Goal: Information Seeking & Learning: Compare options

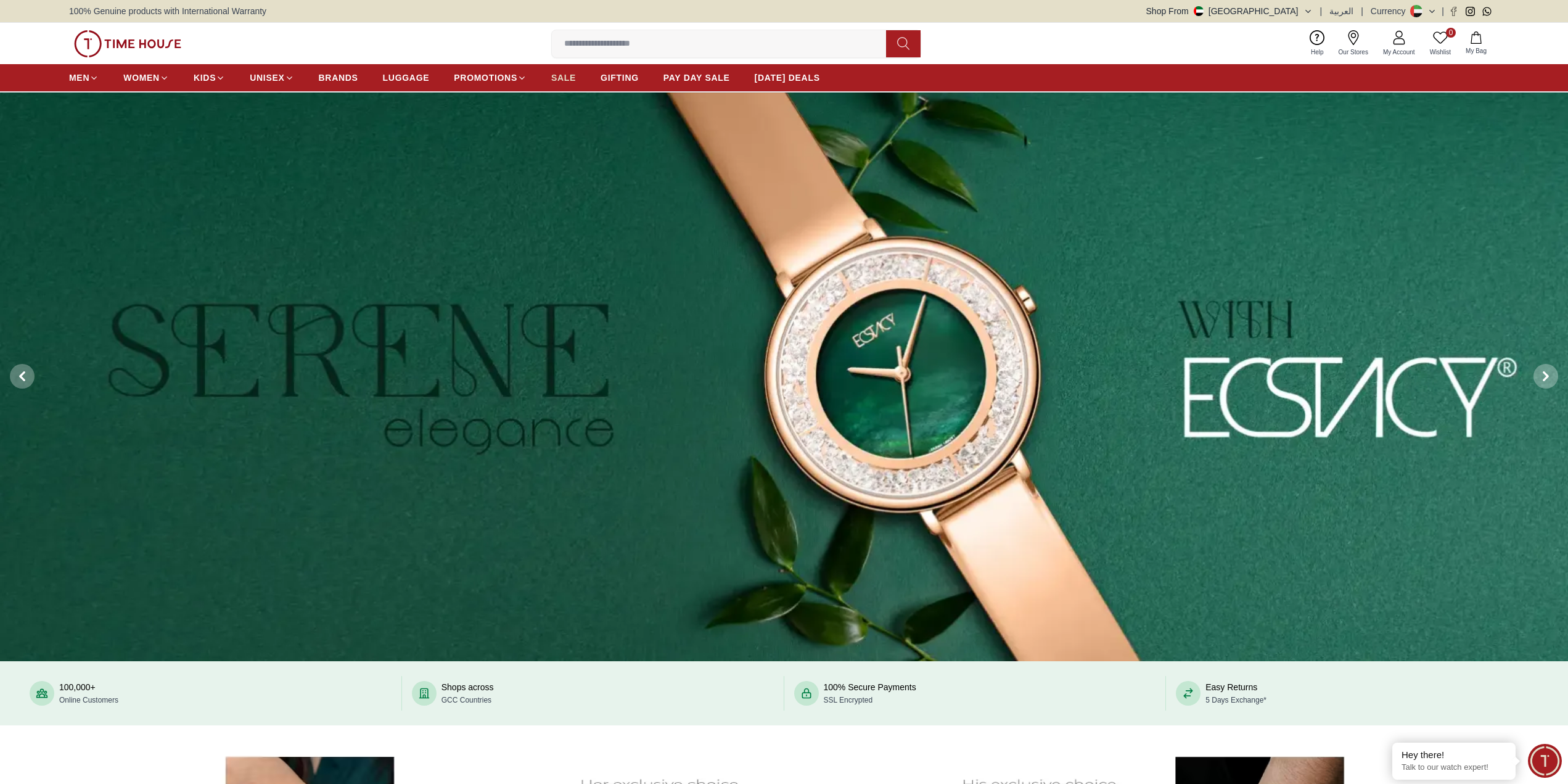
click at [564, 80] on span "SALE" at bounding box center [563, 77] width 24 height 13
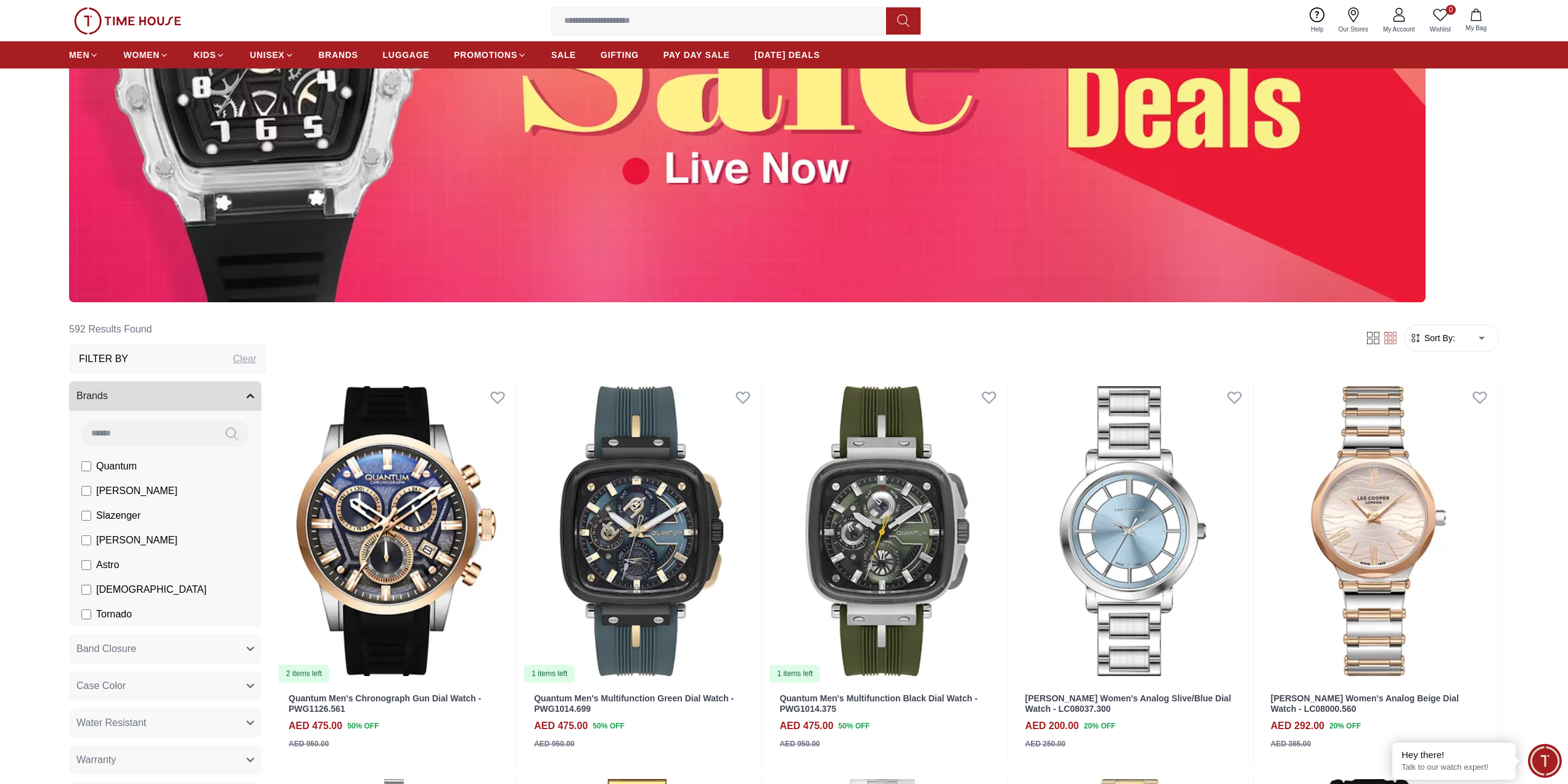
click at [184, 389] on button "Brands" at bounding box center [165, 396] width 192 height 30
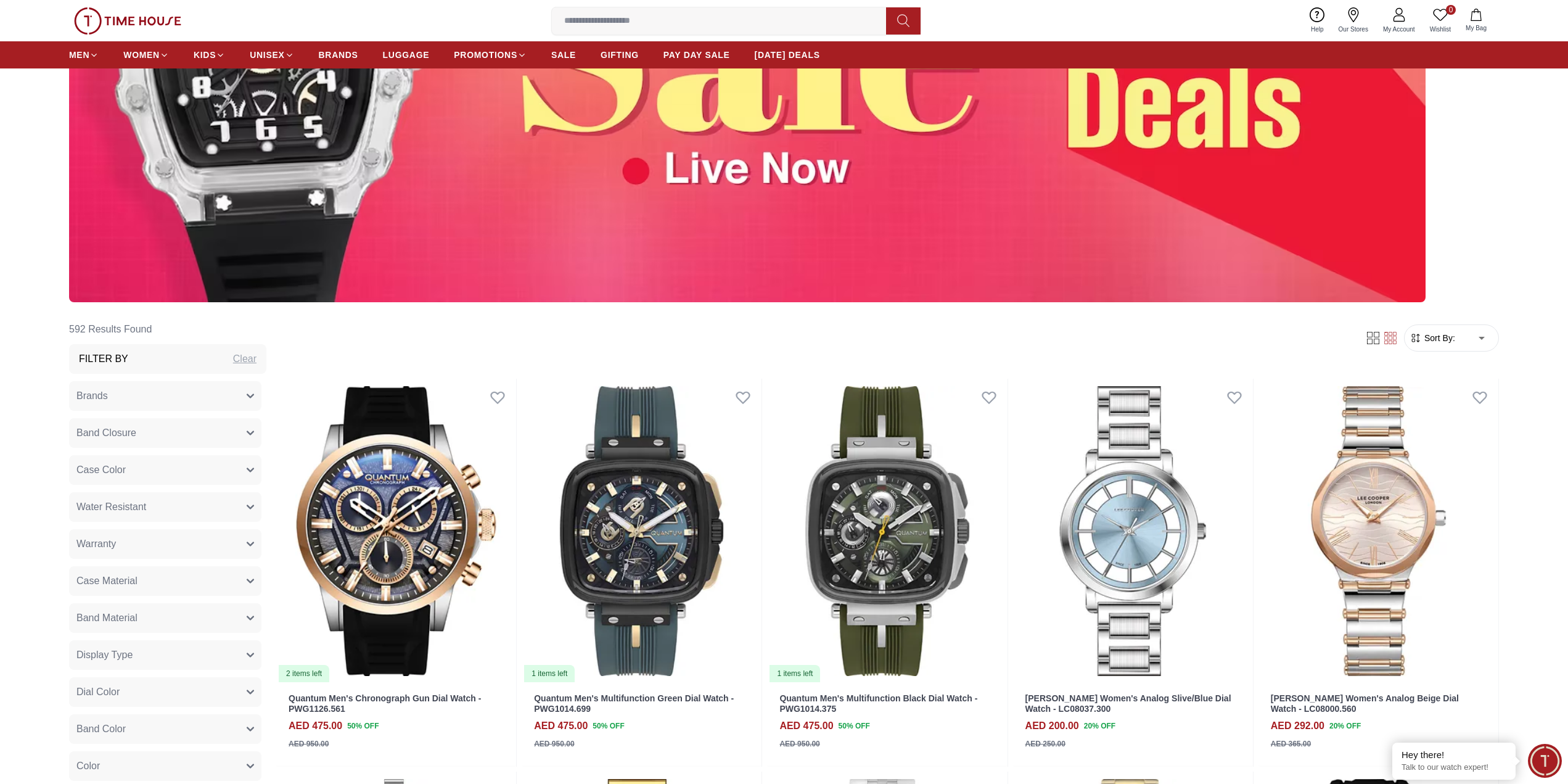
click at [182, 390] on button "Brands" at bounding box center [165, 396] width 192 height 30
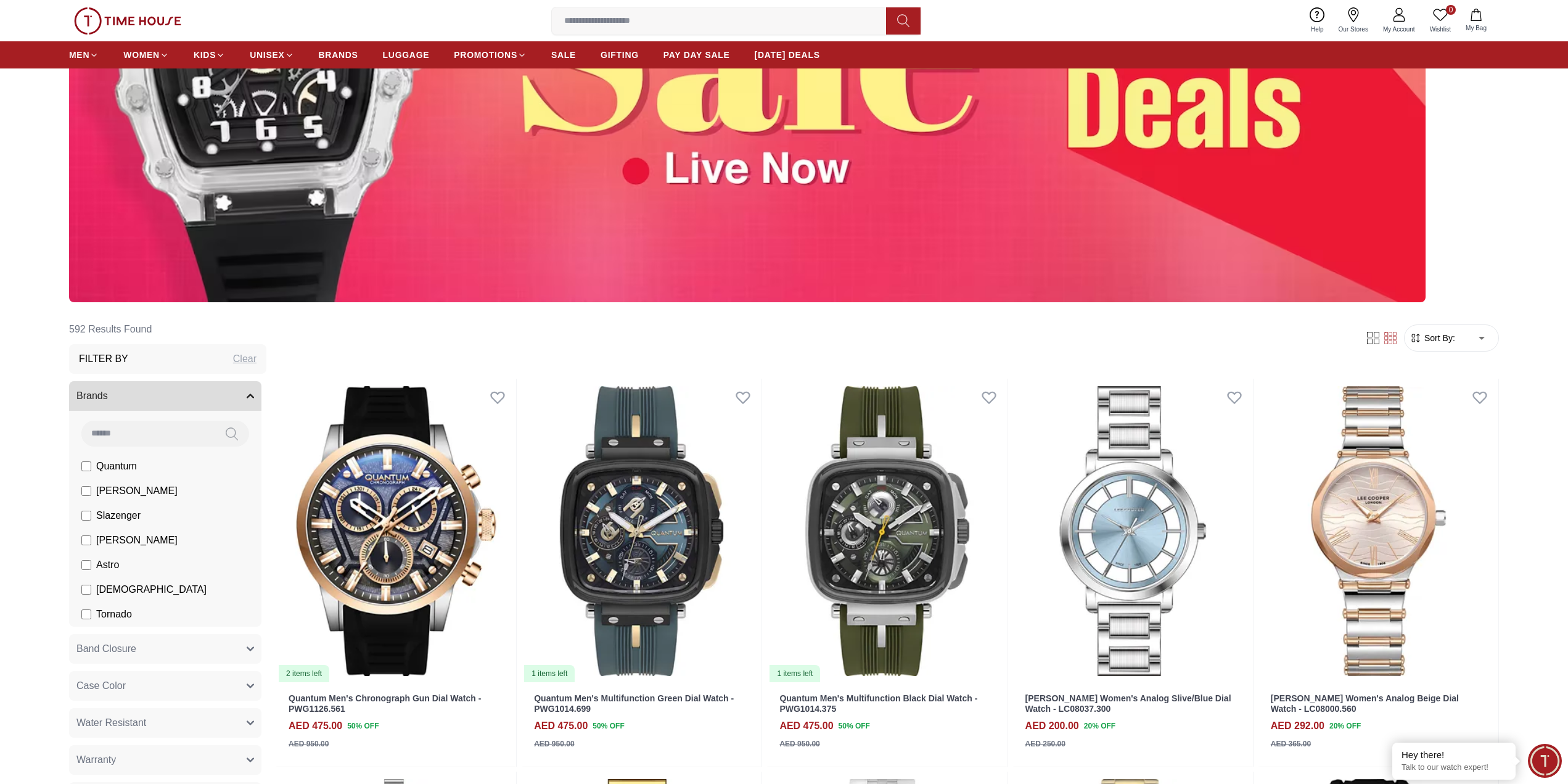
click at [165, 427] on input at bounding box center [147, 432] width 133 height 24
type input "*"
type input "***"
drag, startPoint x: 155, startPoint y: 434, endPoint x: 0, endPoint y: 432, distance: 155.0
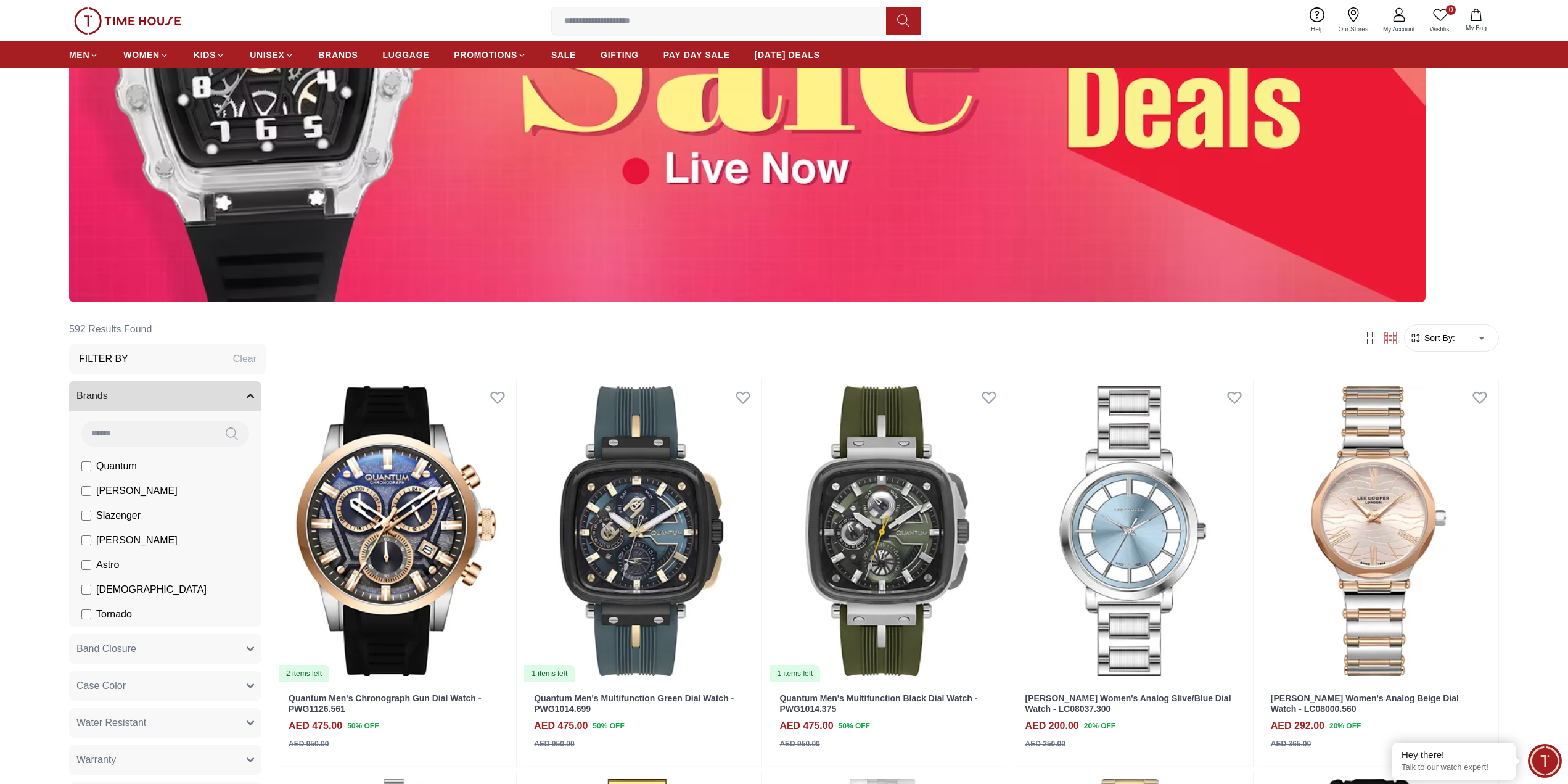
click at [0, 254] on div at bounding box center [784, 65] width 1568 height 475
click at [707, 32] on input at bounding box center [724, 21] width 344 height 24
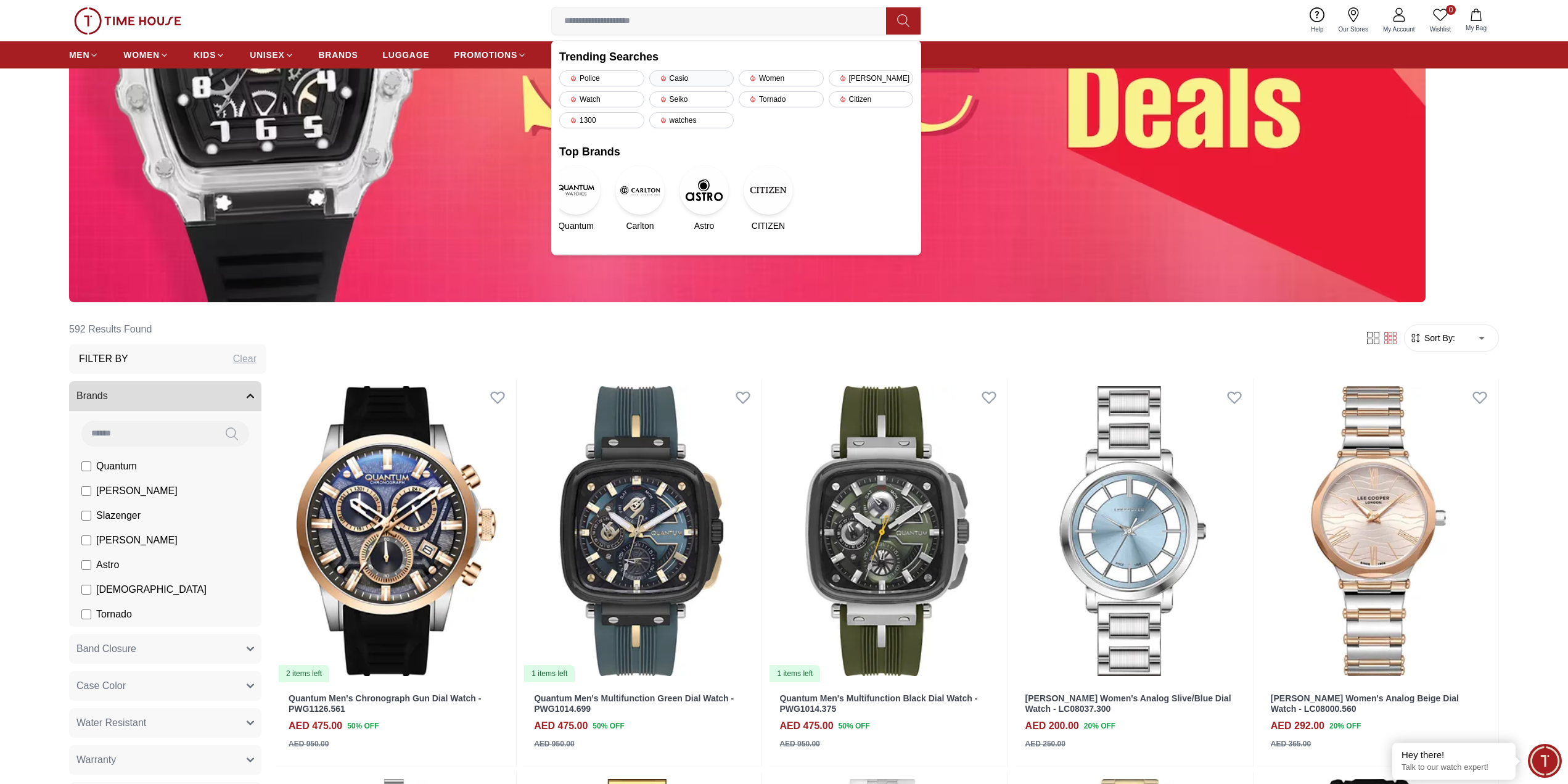
click at [700, 78] on div "Casio" at bounding box center [691, 78] width 85 height 16
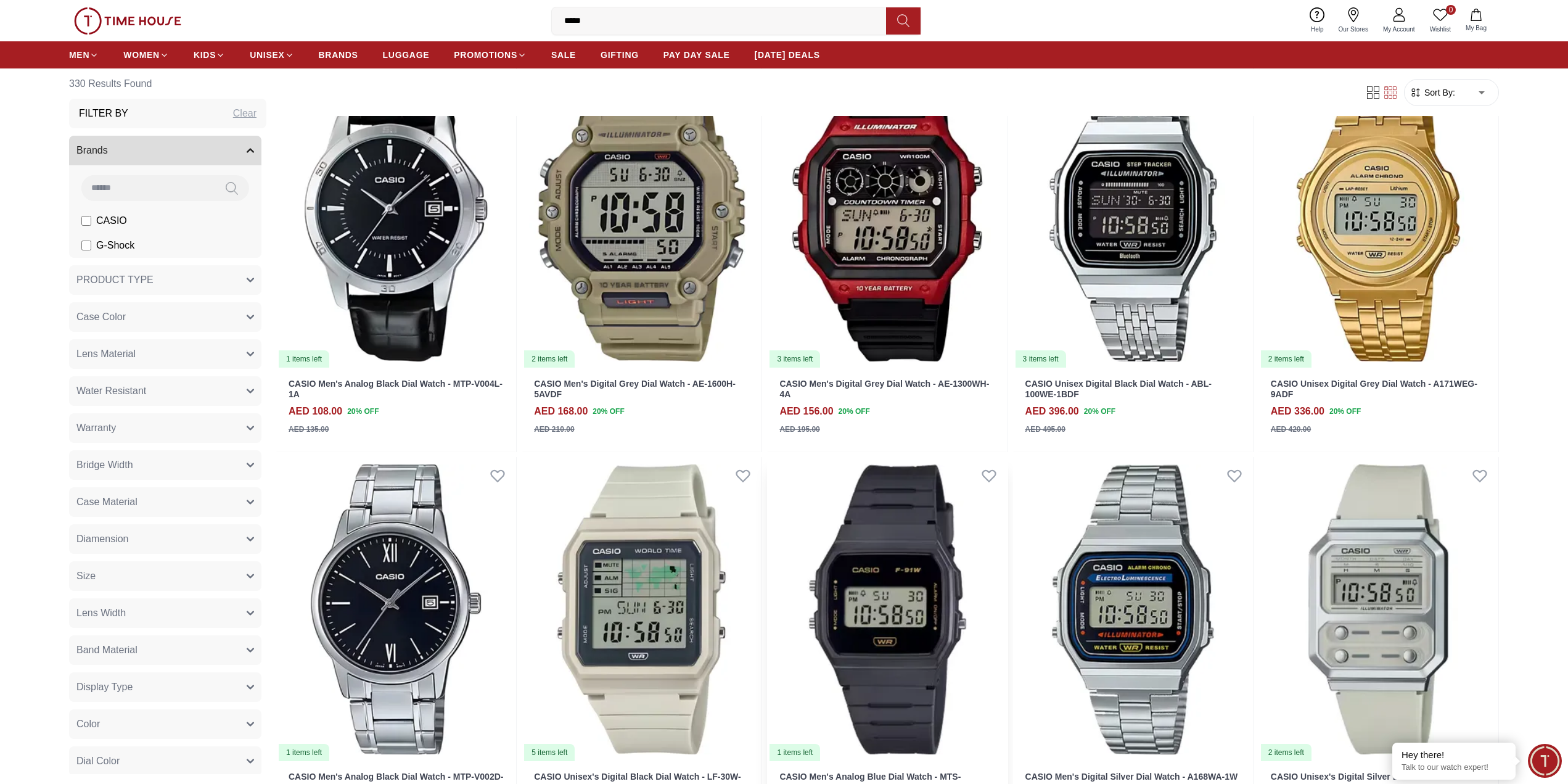
scroll to position [370, 0]
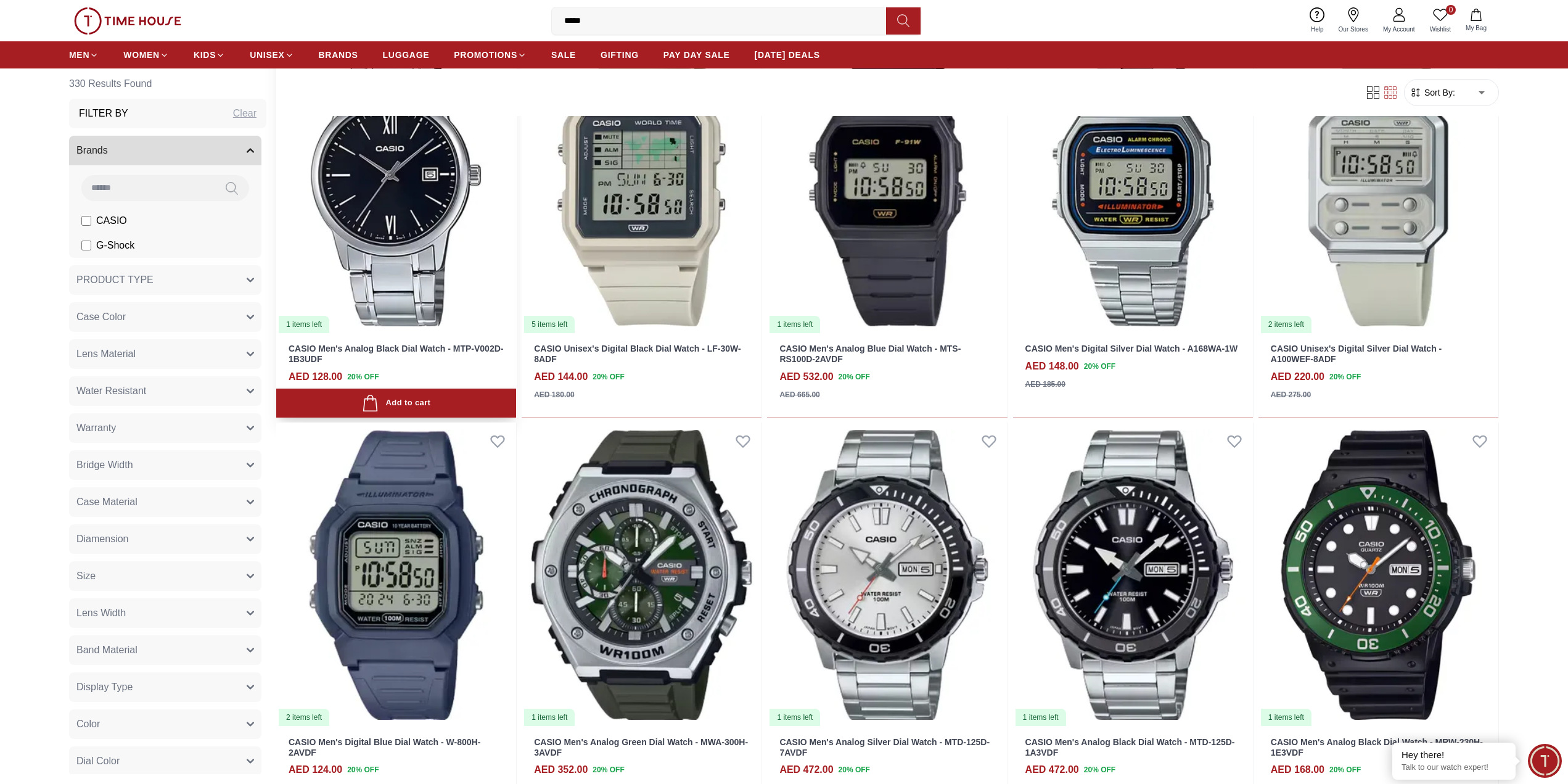
scroll to position [500, 0]
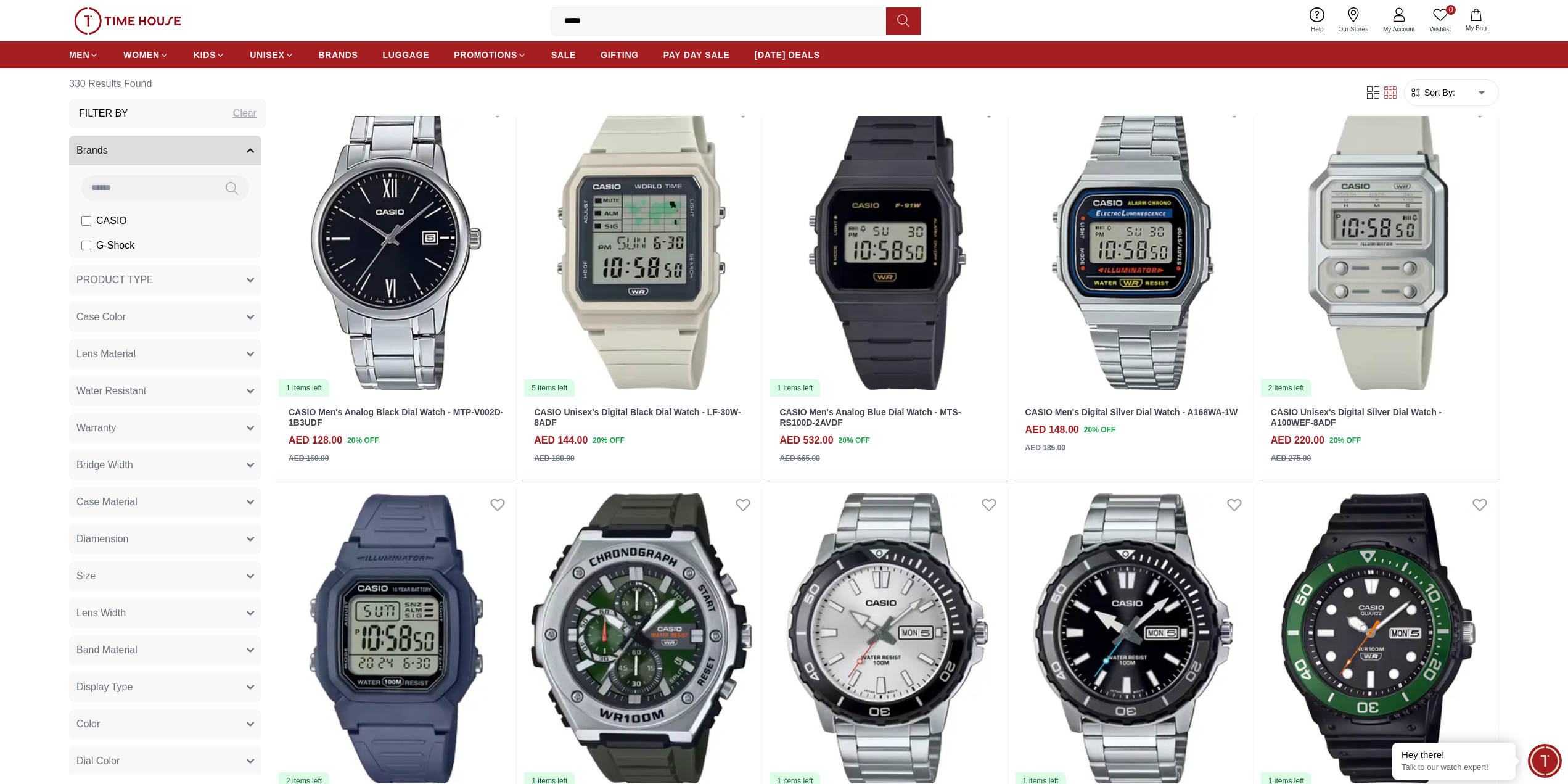
click at [110, 221] on span "CASIO" at bounding box center [111, 221] width 31 height 15
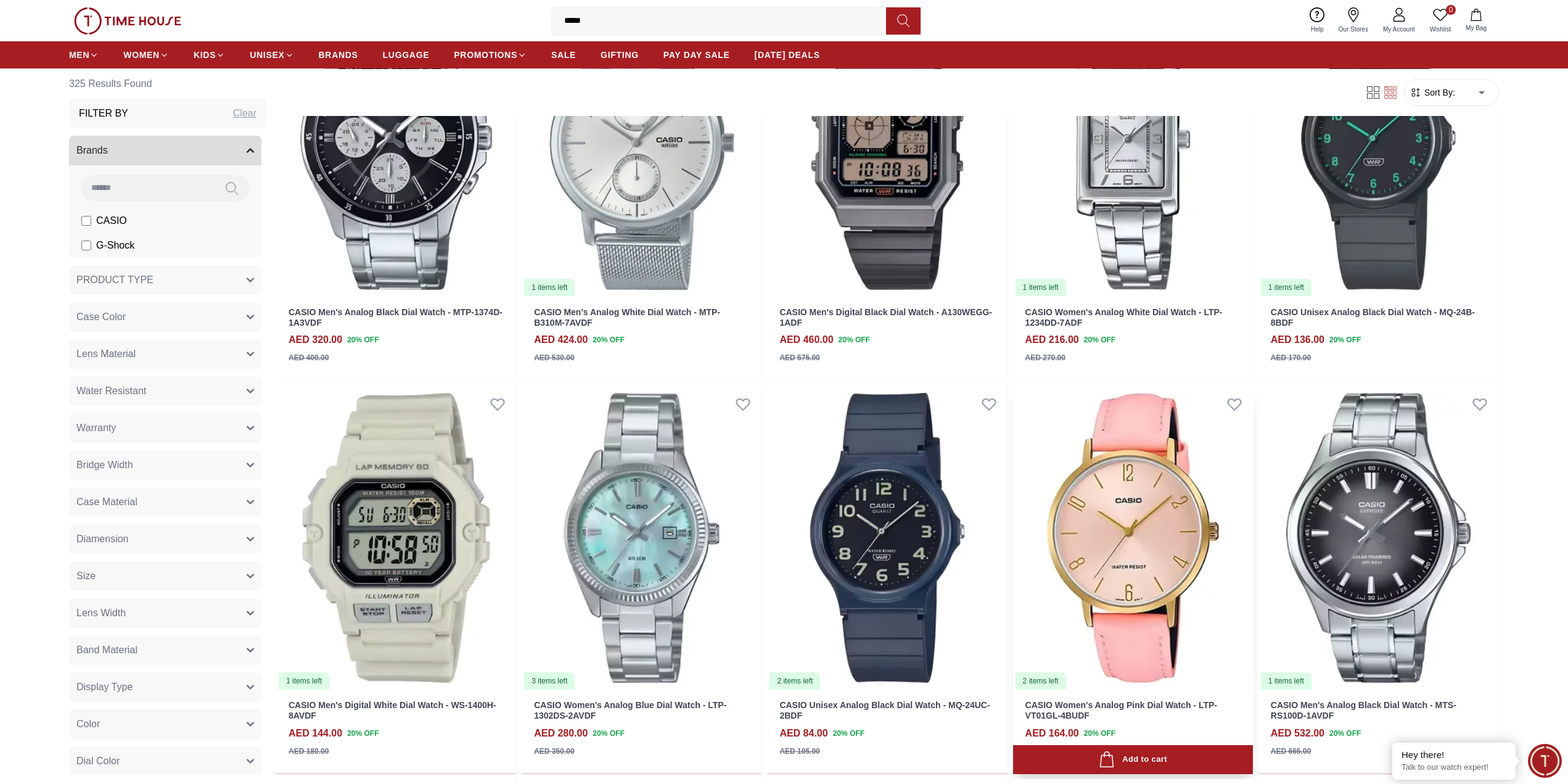
scroll to position [2043, 0]
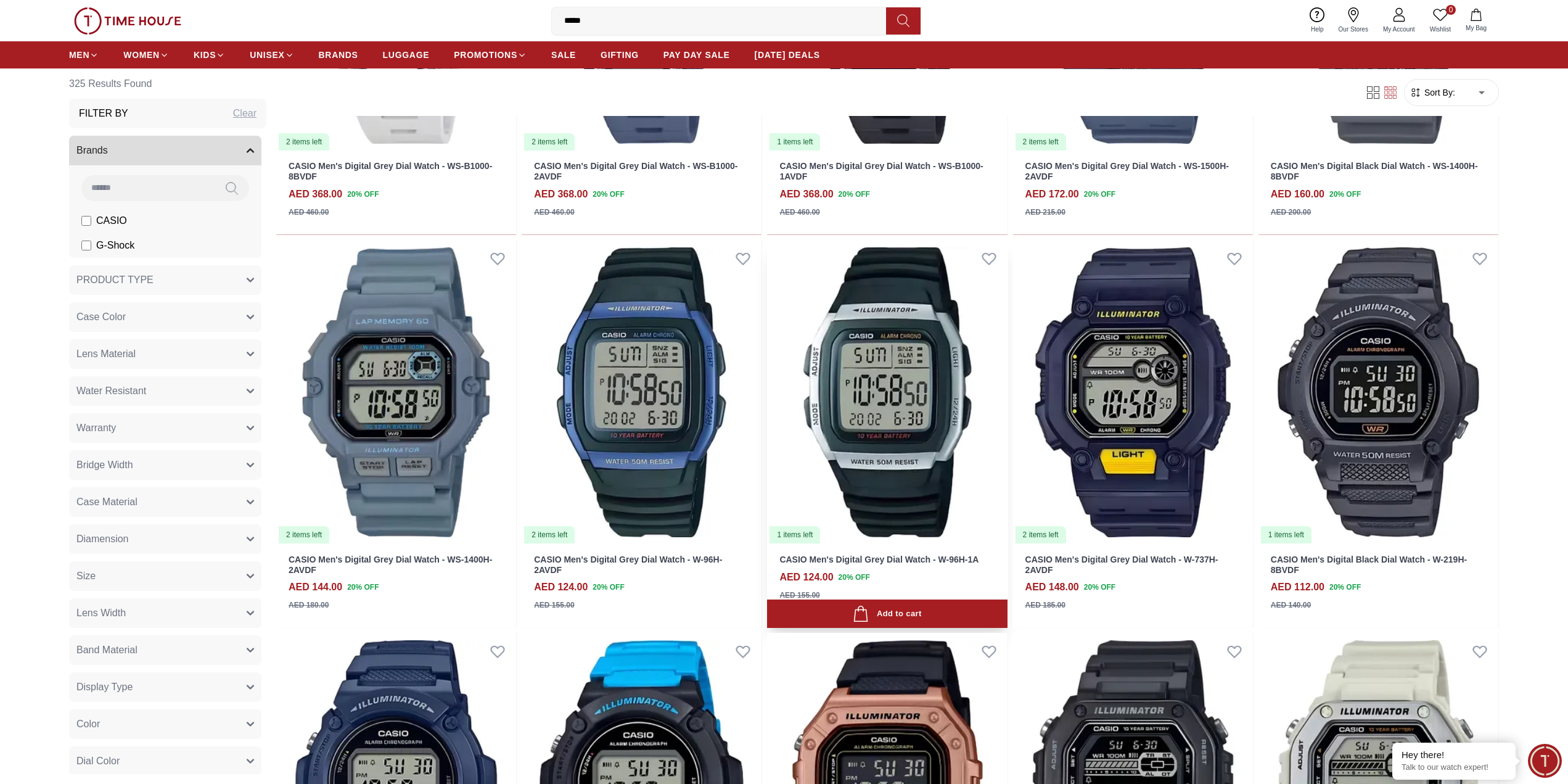
scroll to position [3955, 0]
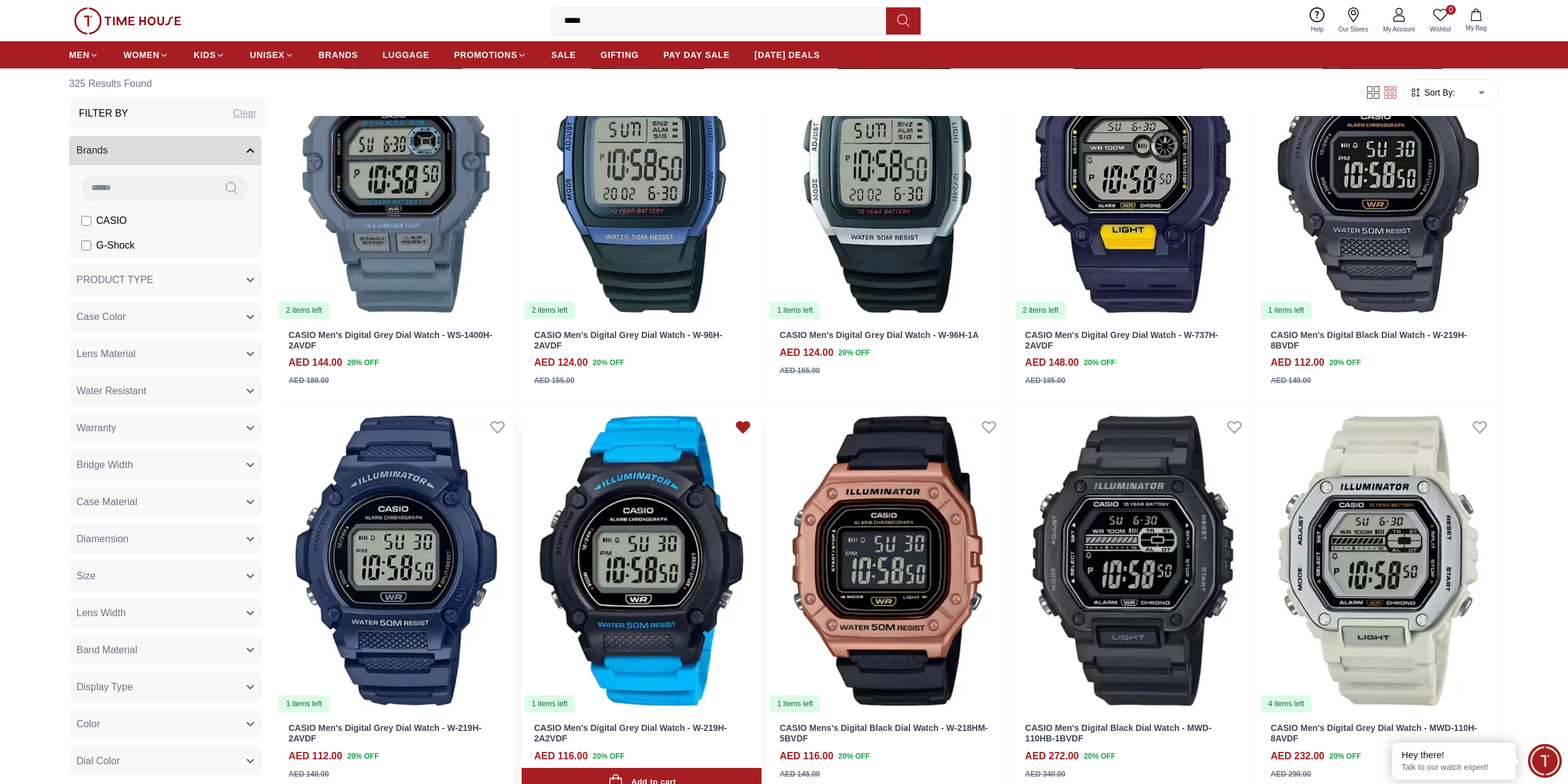
scroll to position [4511, 0]
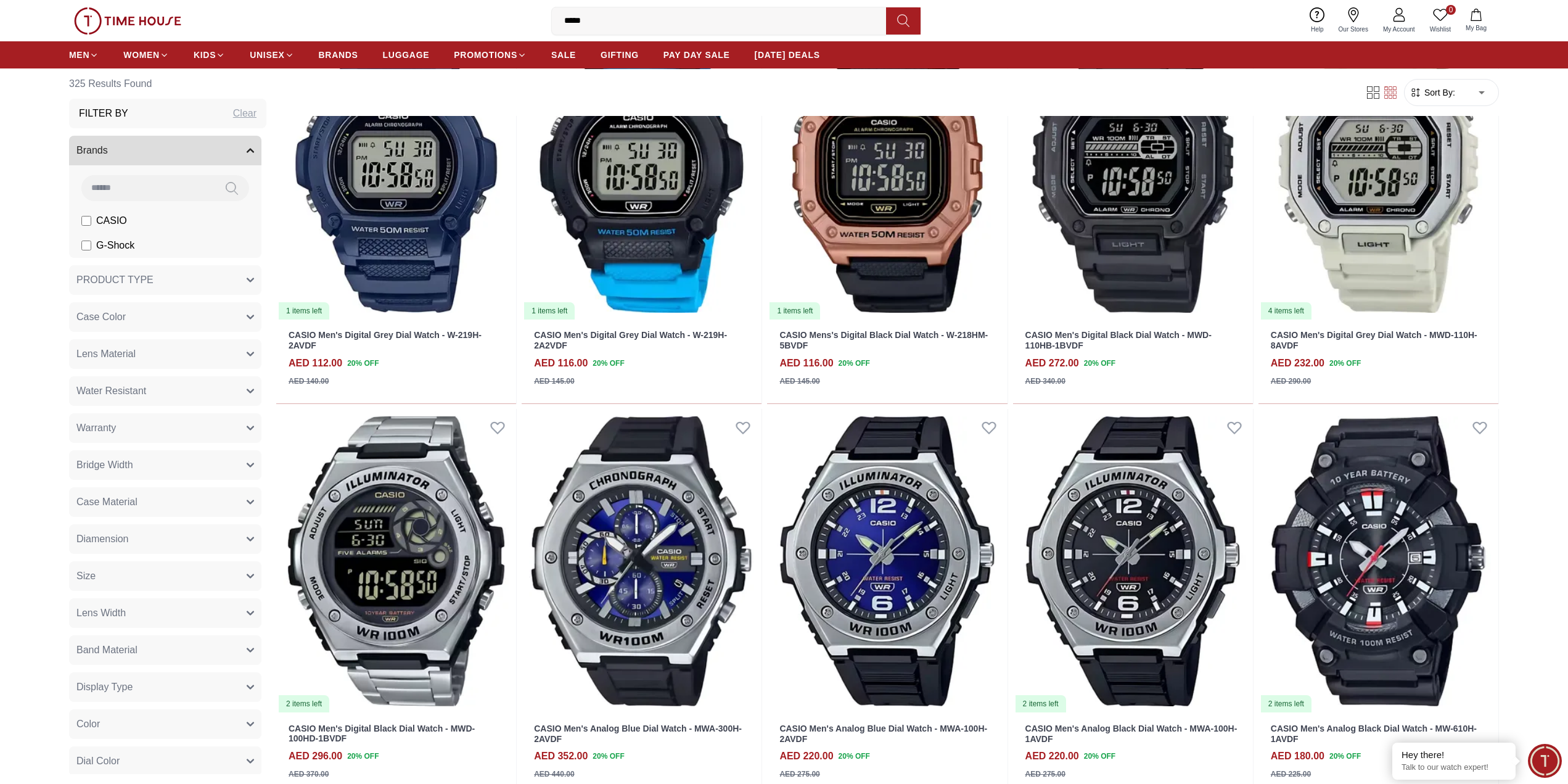
click at [133, 107] on div "Filter By Clear" at bounding box center [168, 114] width 198 height 30
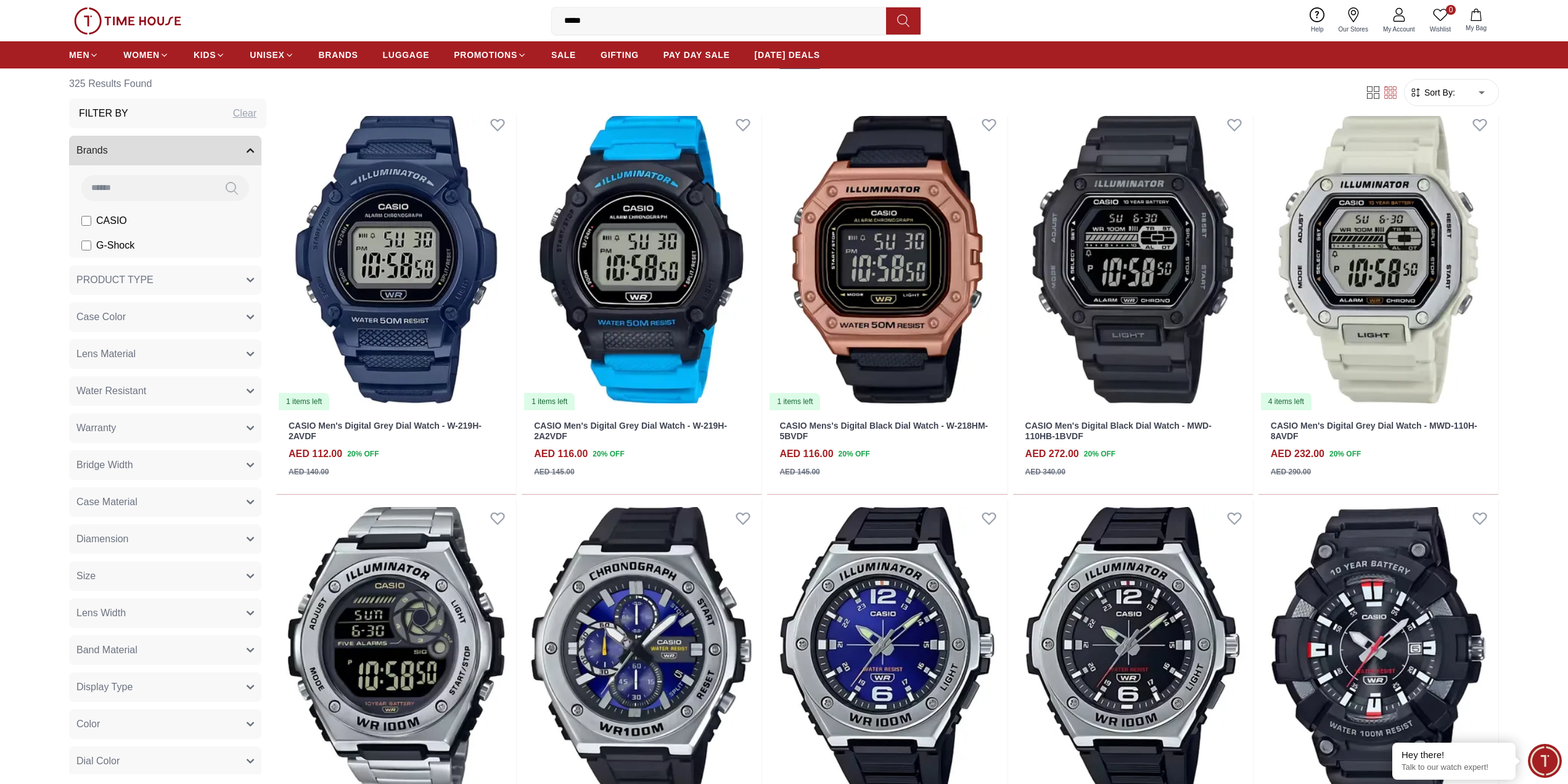
scroll to position [4079, 0]
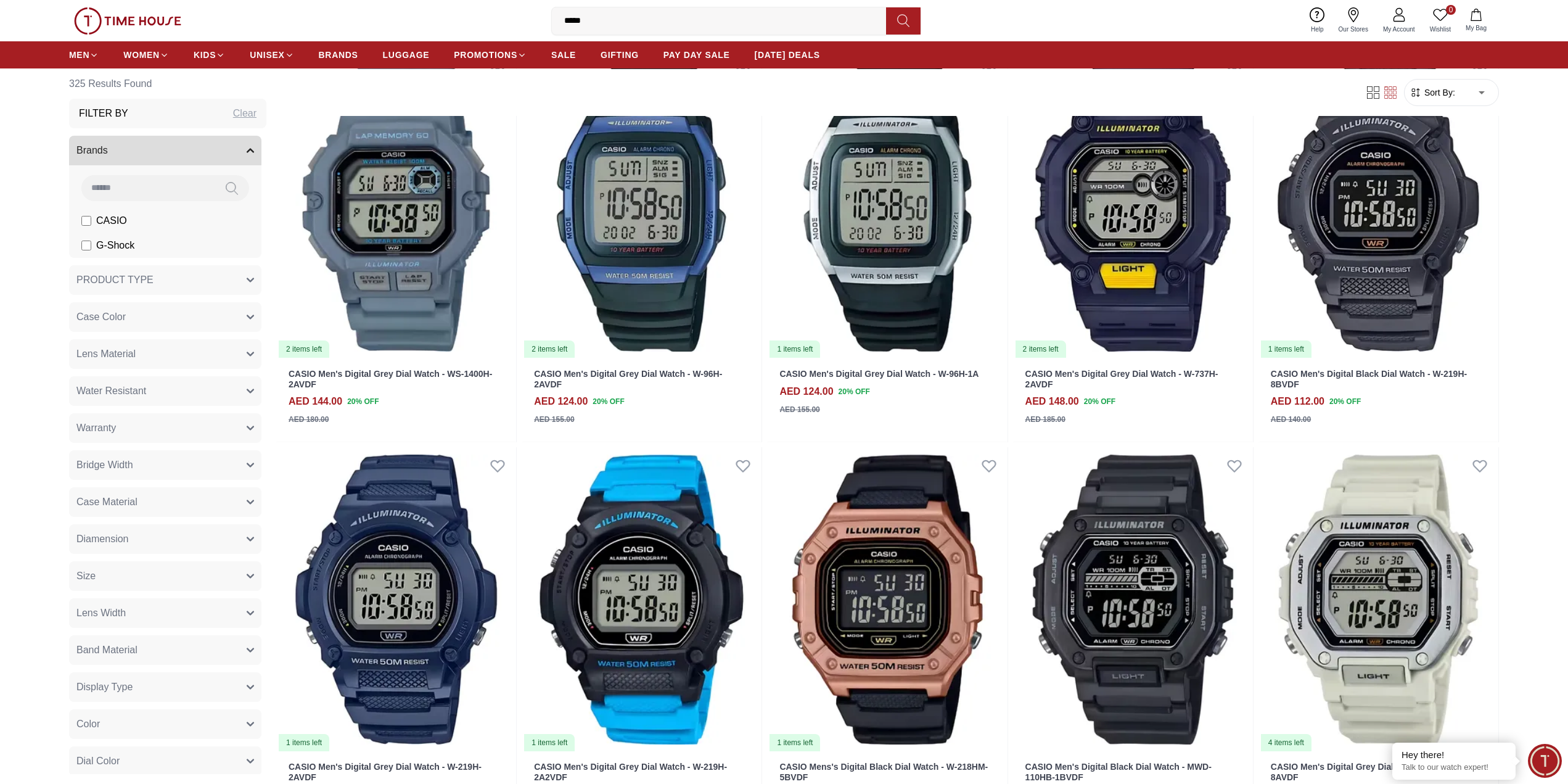
drag, startPoint x: 617, startPoint y: 30, endPoint x: 423, endPoint y: 13, distance: 194.7
click at [424, 13] on div "0 Wishlist My Bag ***** Trending Searches Police Casio Women [PERSON_NAME] Watc…" at bounding box center [784, 21] width 1430 height 41
type input "*******"
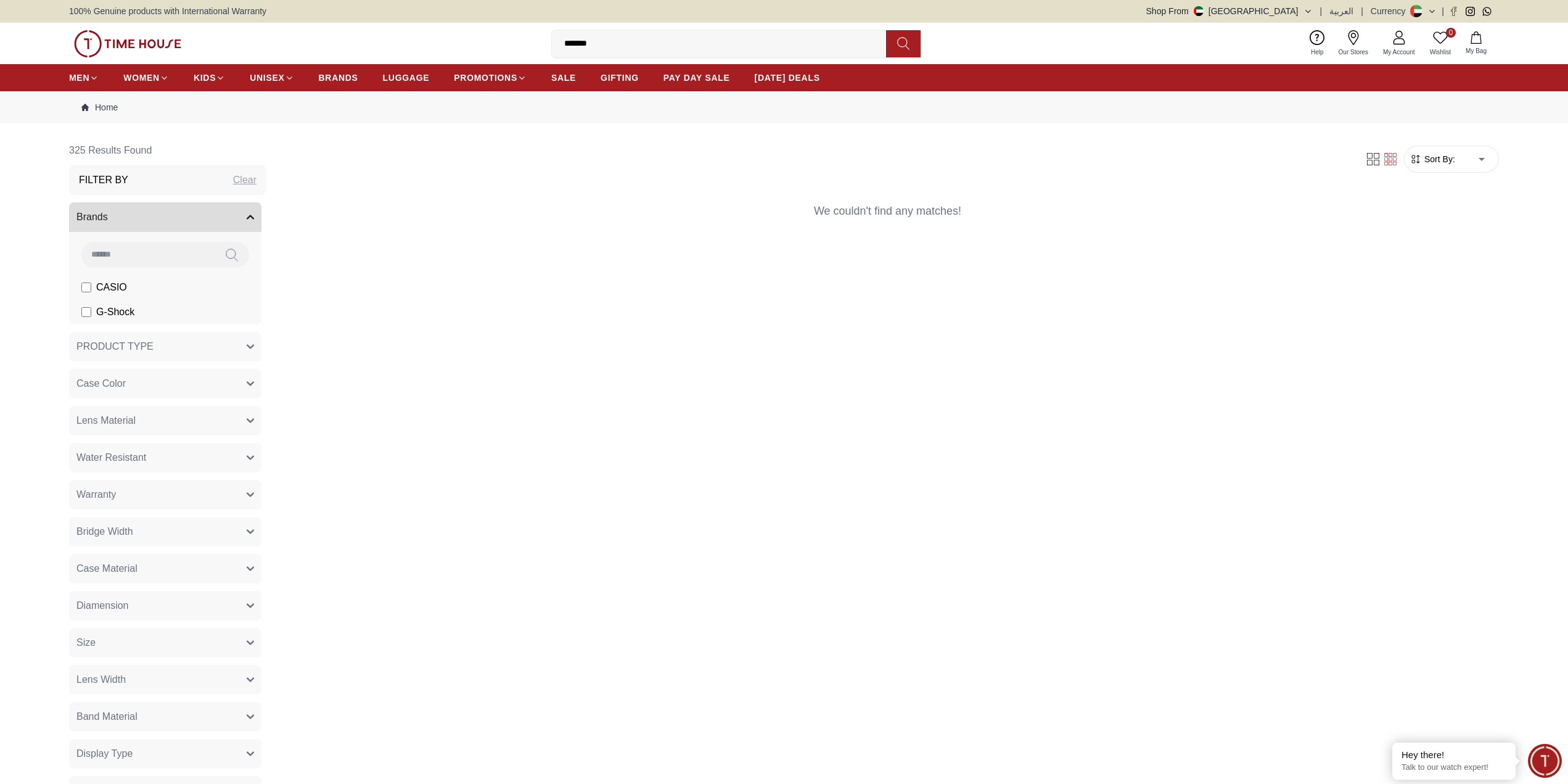
click at [662, 53] on input "*******" at bounding box center [724, 44] width 344 height 24
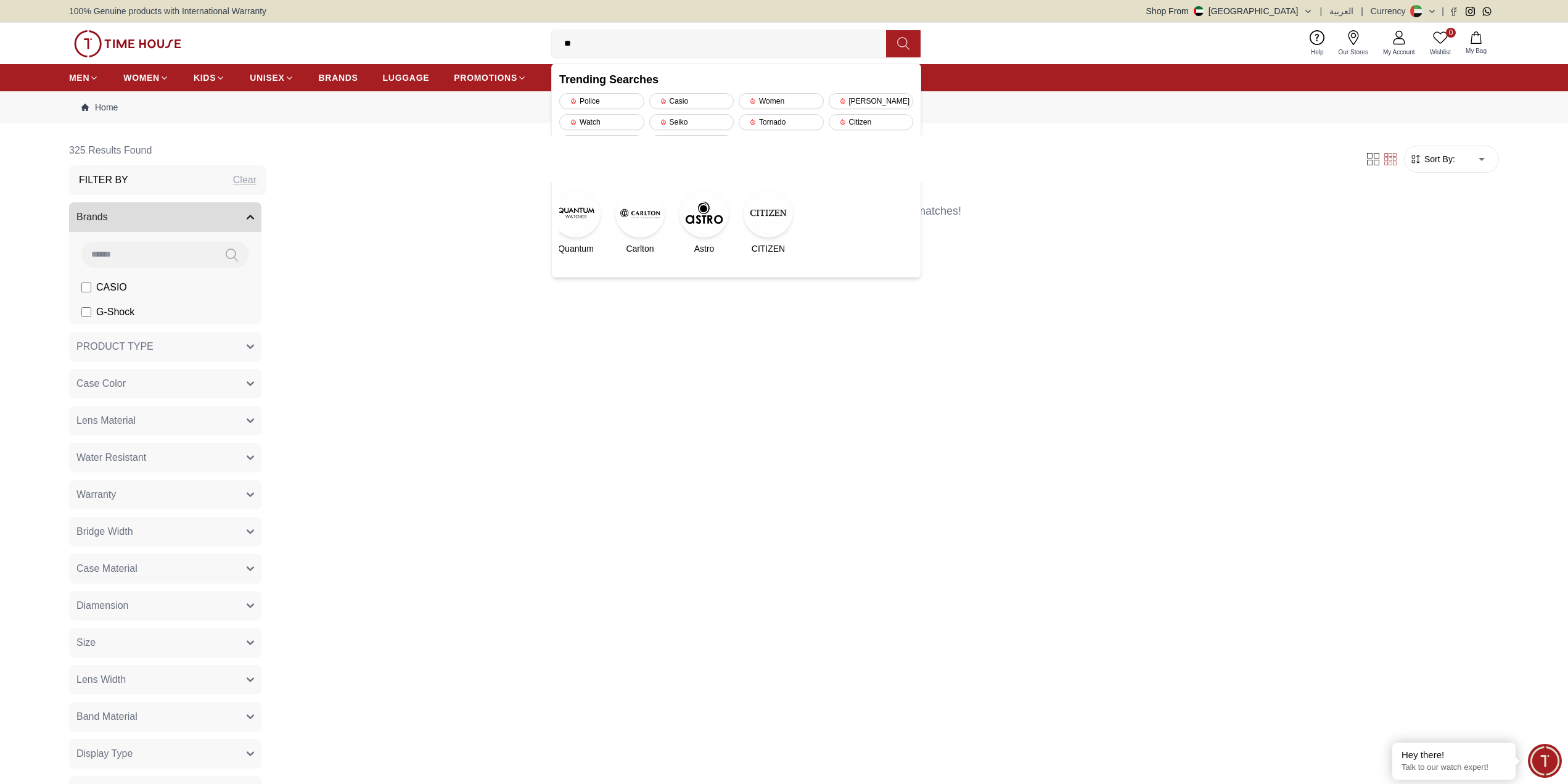
type input "*"
click at [90, 288] on label "CASIO" at bounding box center [104, 288] width 46 height 15
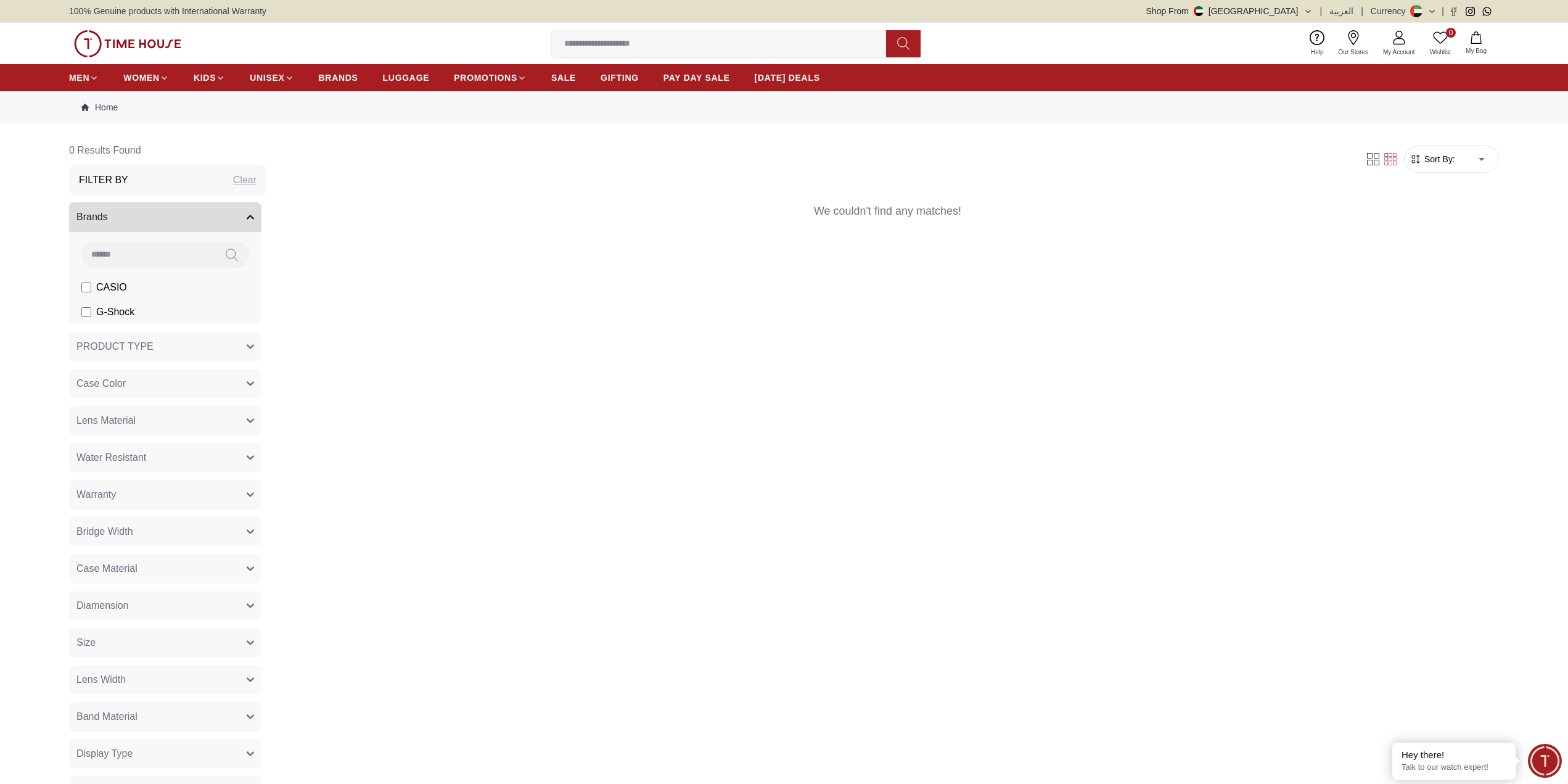
click at [644, 42] on input at bounding box center [724, 44] width 344 height 24
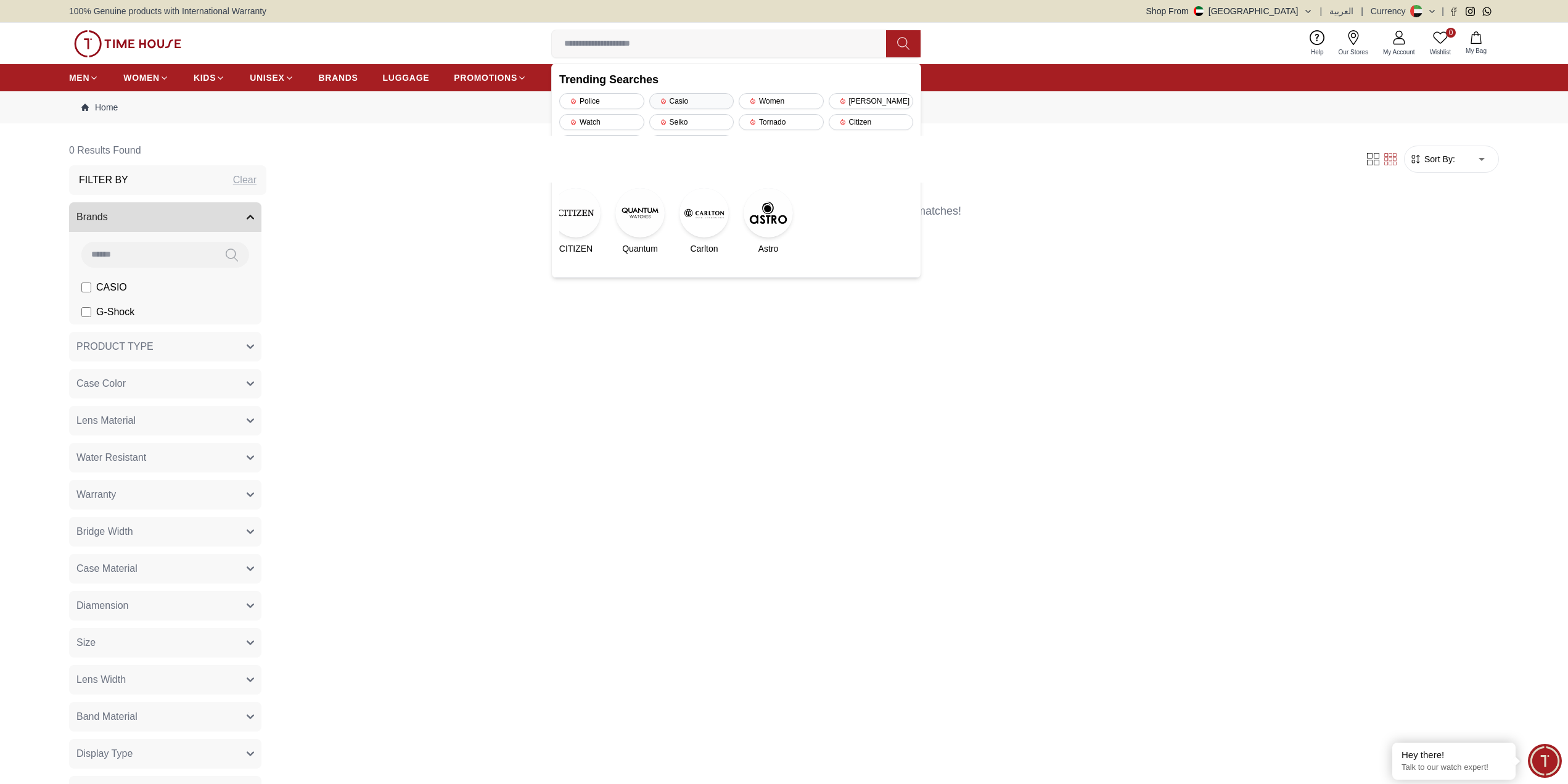
click at [677, 100] on div "Casio" at bounding box center [691, 101] width 85 height 16
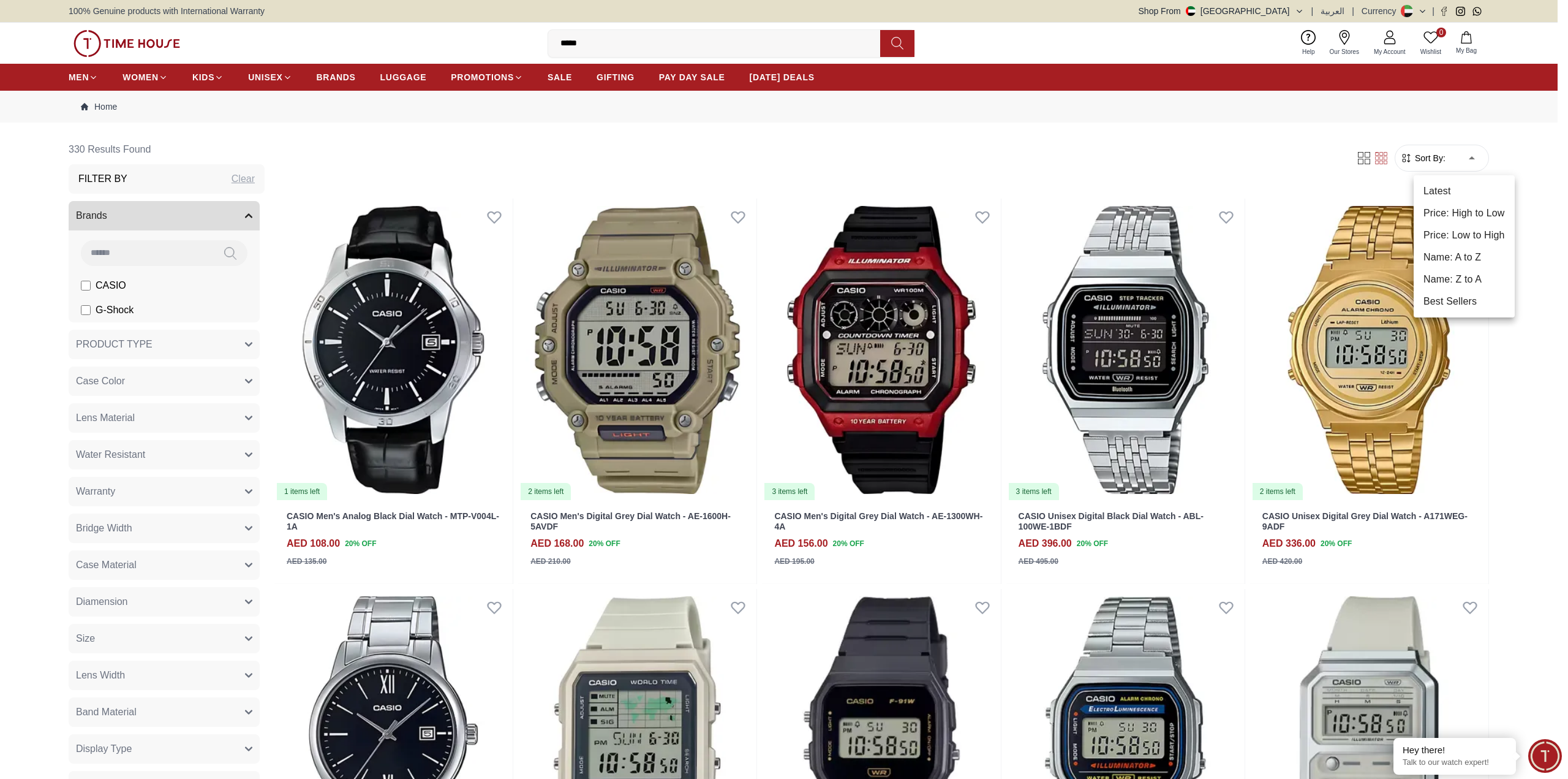
click at [1474, 208] on li "Price: High to Low" at bounding box center [1465, 213] width 101 height 22
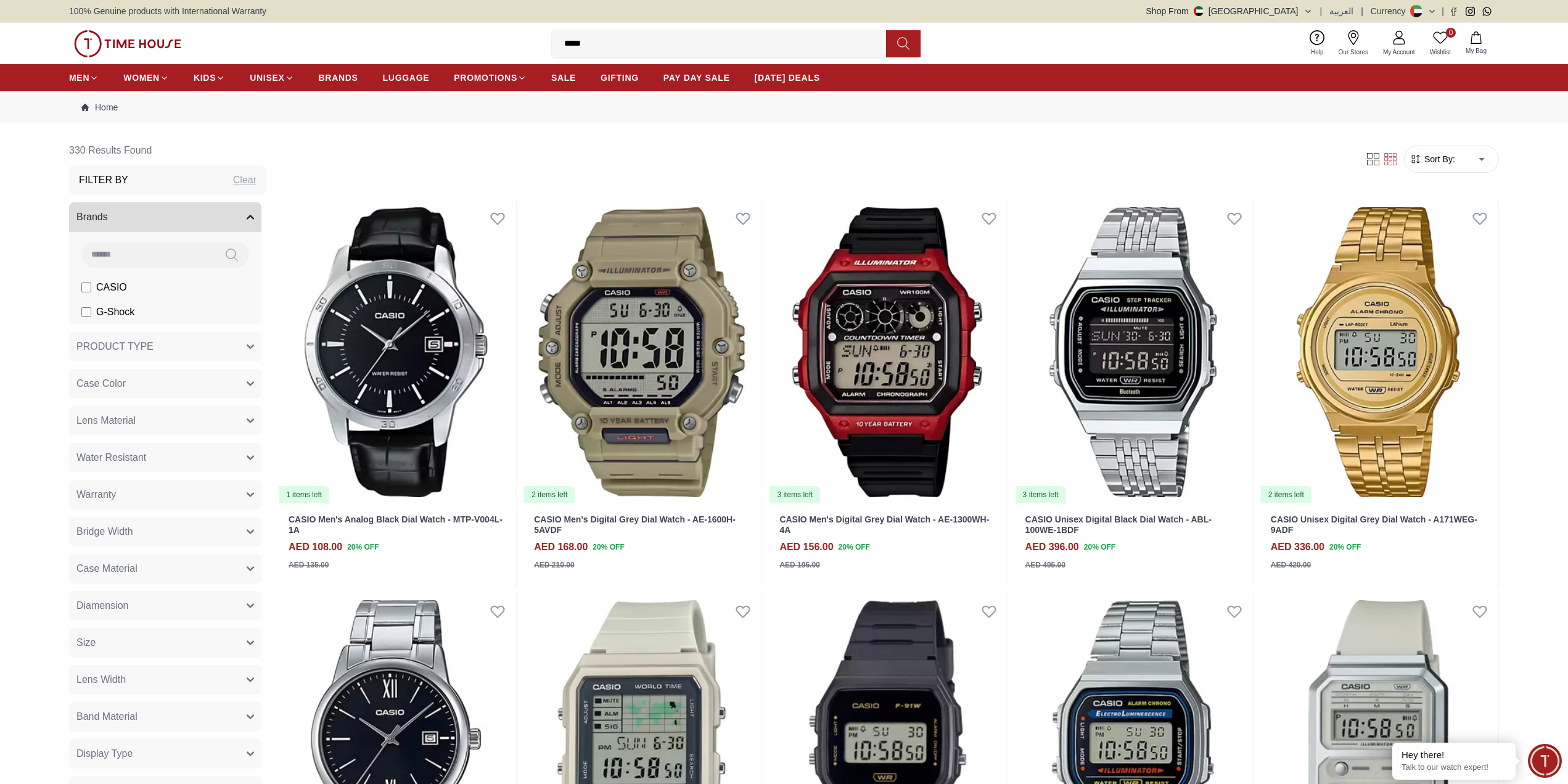
type input "*"
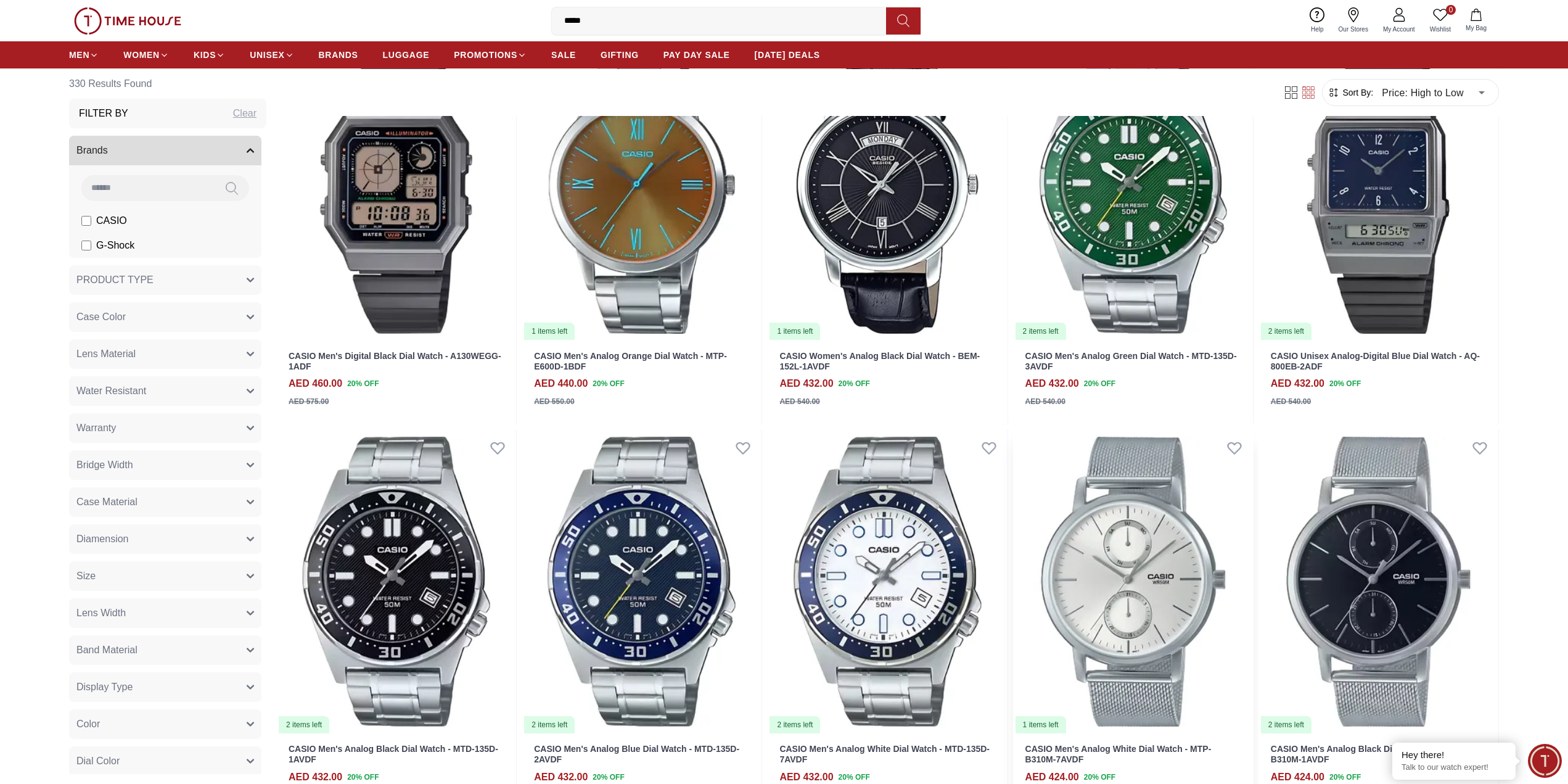
scroll to position [1111, 0]
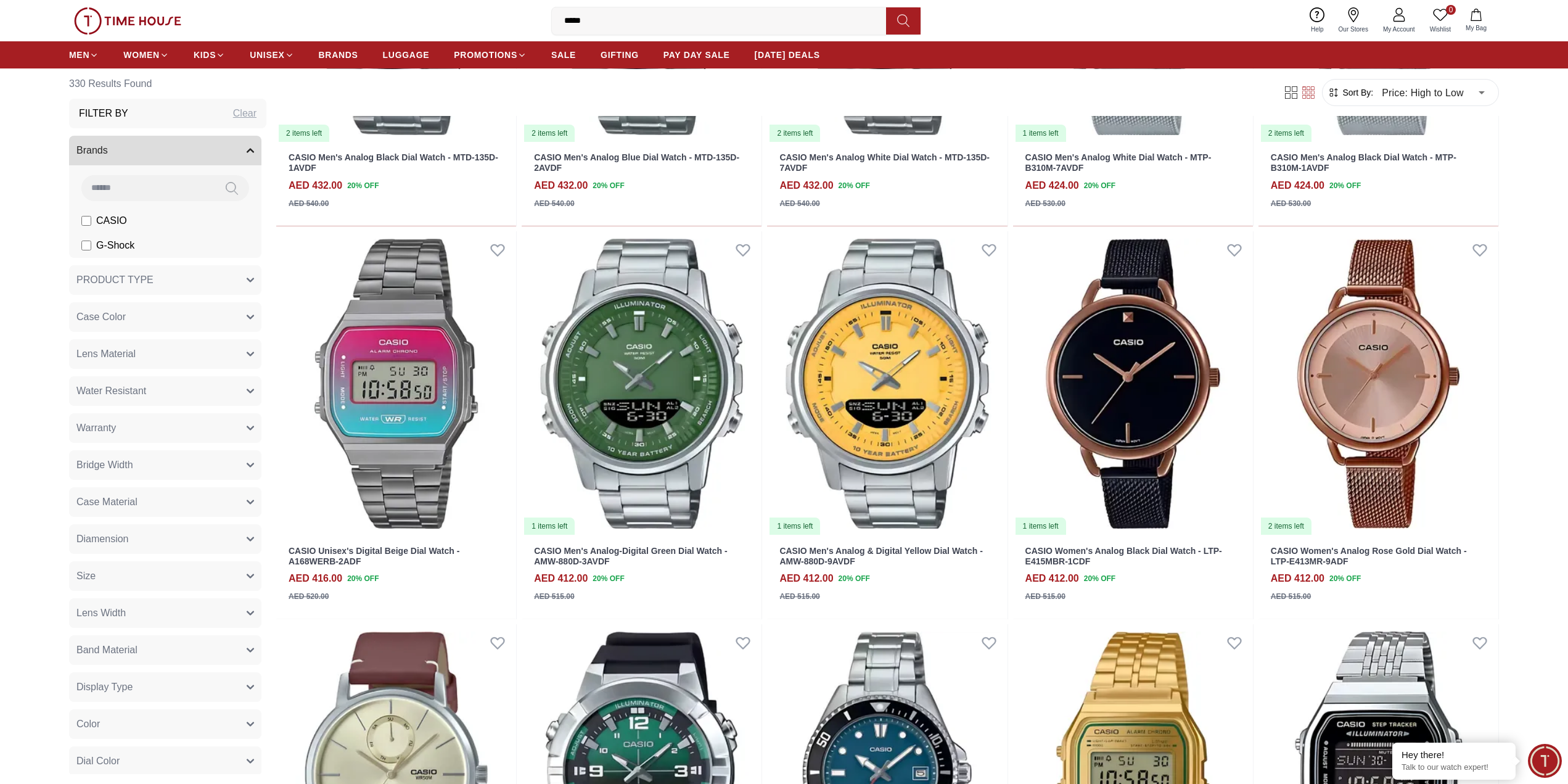
scroll to position [1542, 0]
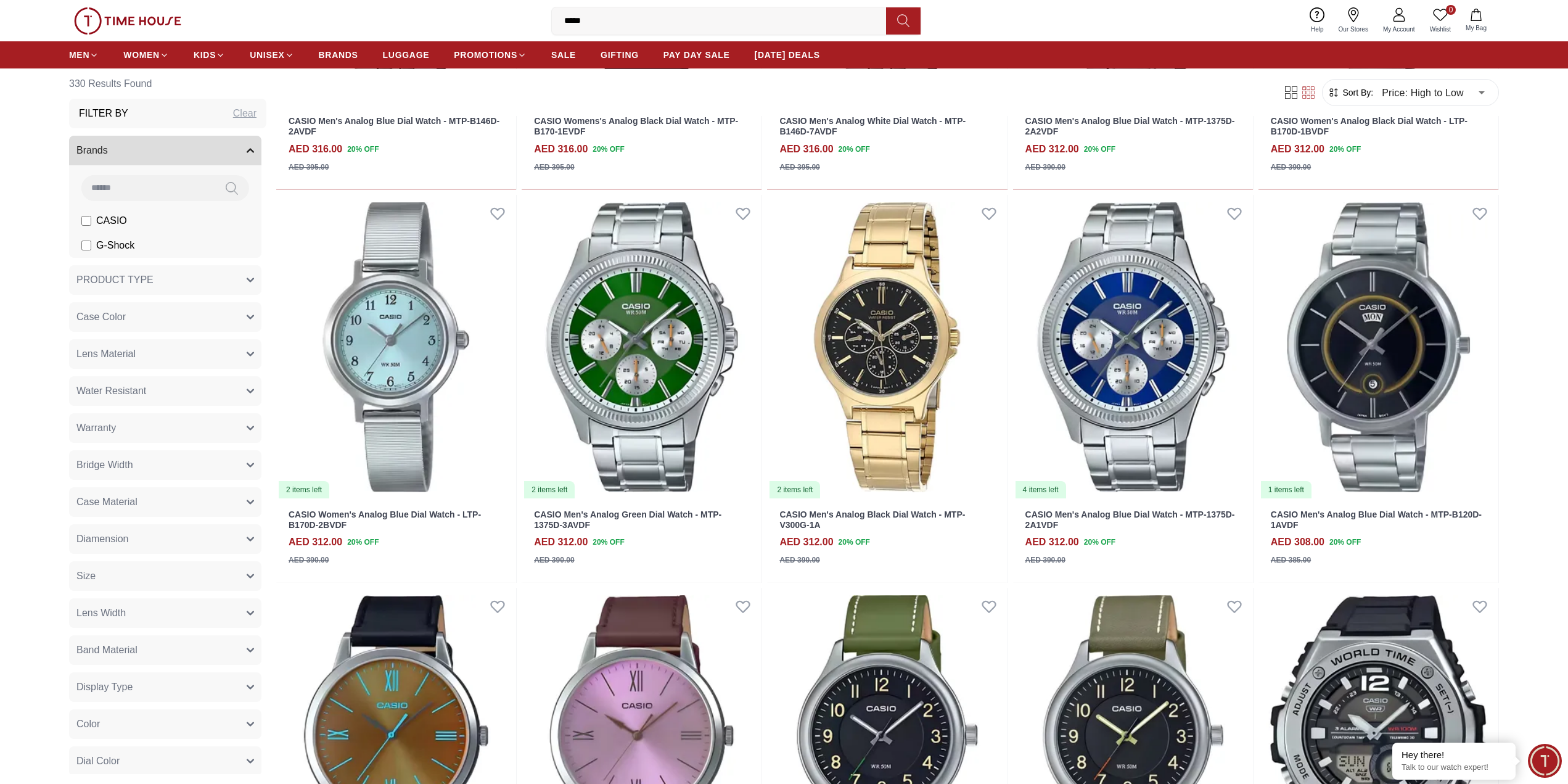
scroll to position [5552, 0]
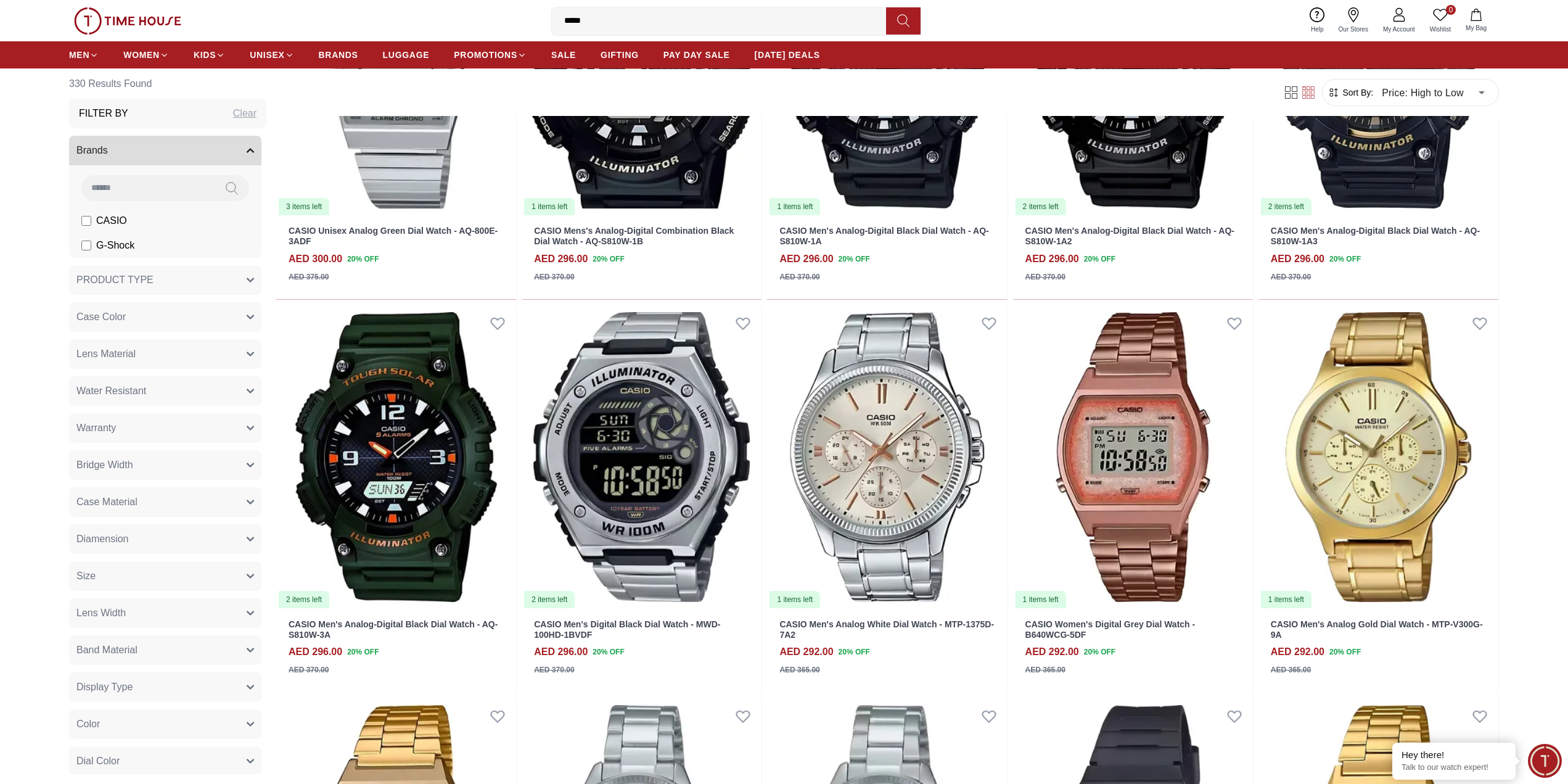
scroll to position [7156, 0]
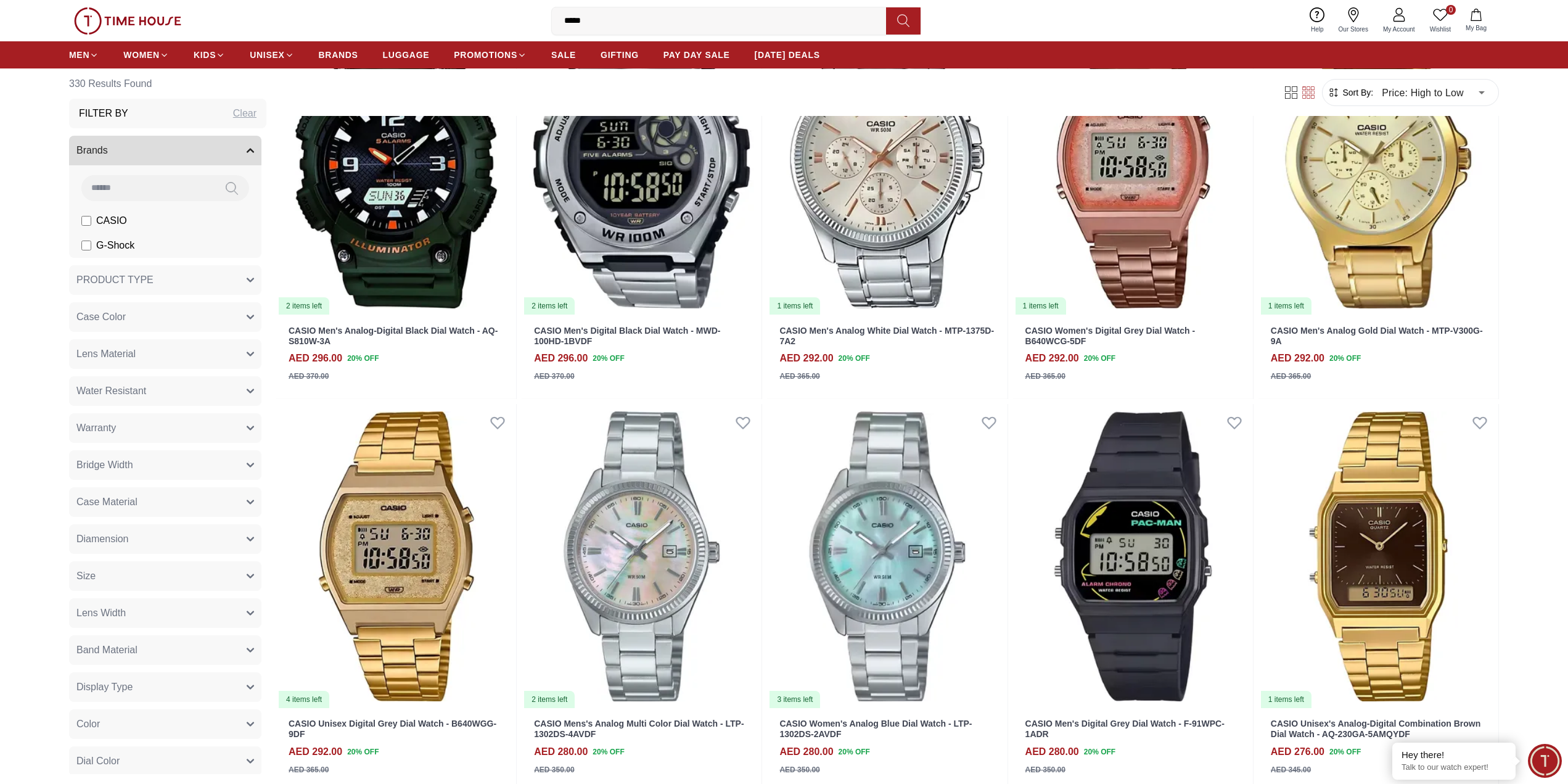
scroll to position [7650, 0]
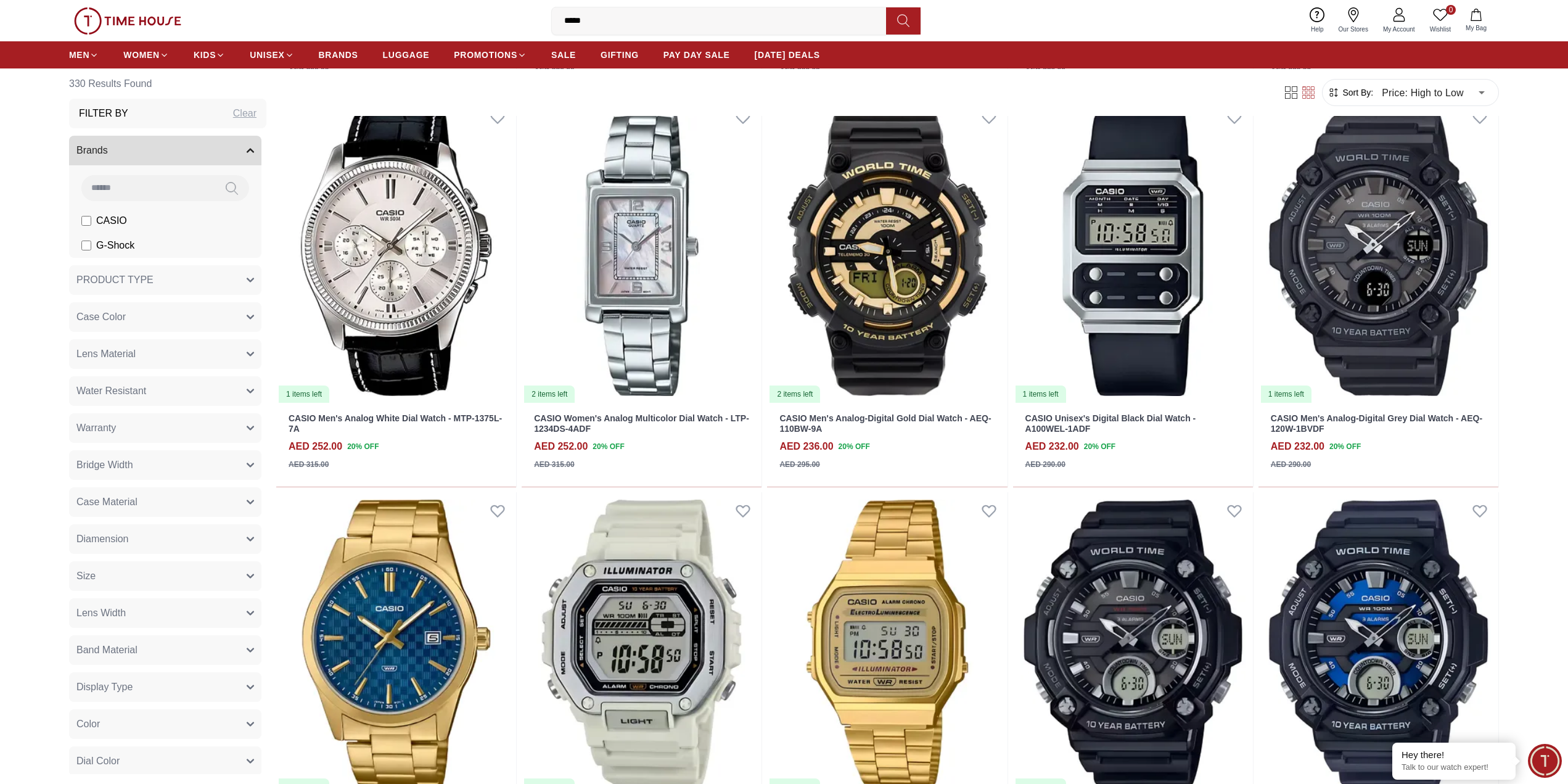
scroll to position [9562, 0]
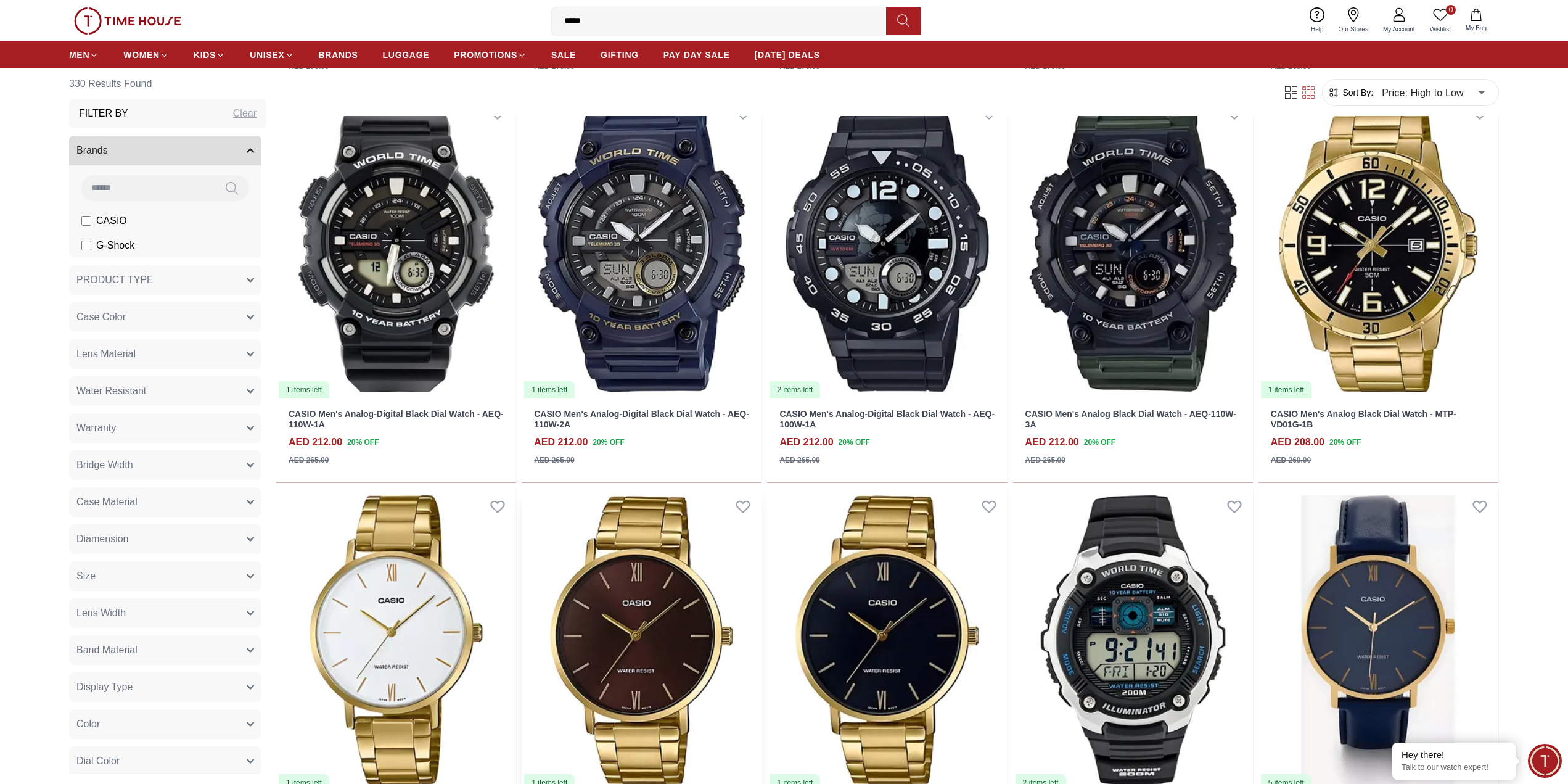
scroll to position [11598, 0]
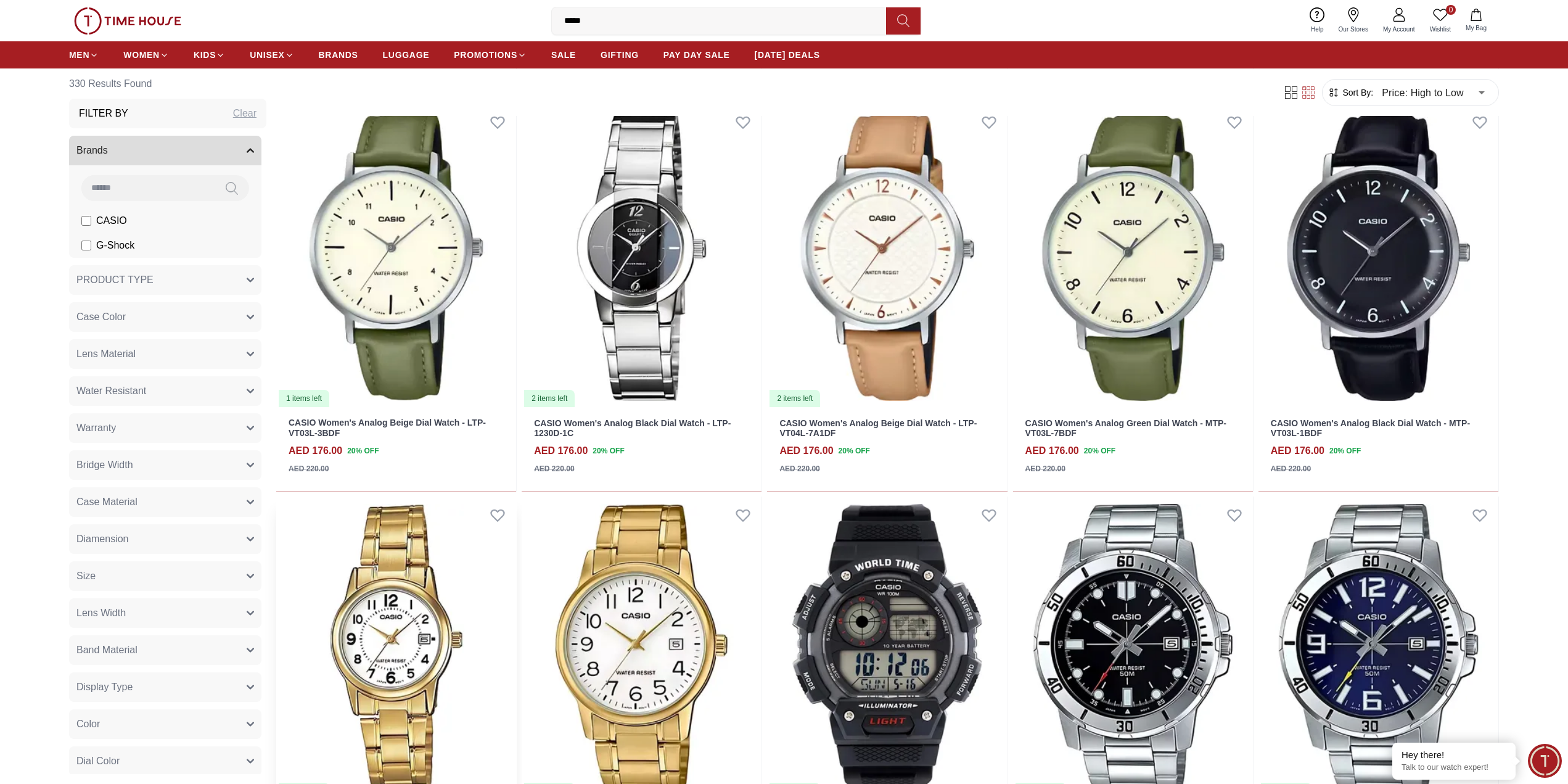
scroll to position [15053, 0]
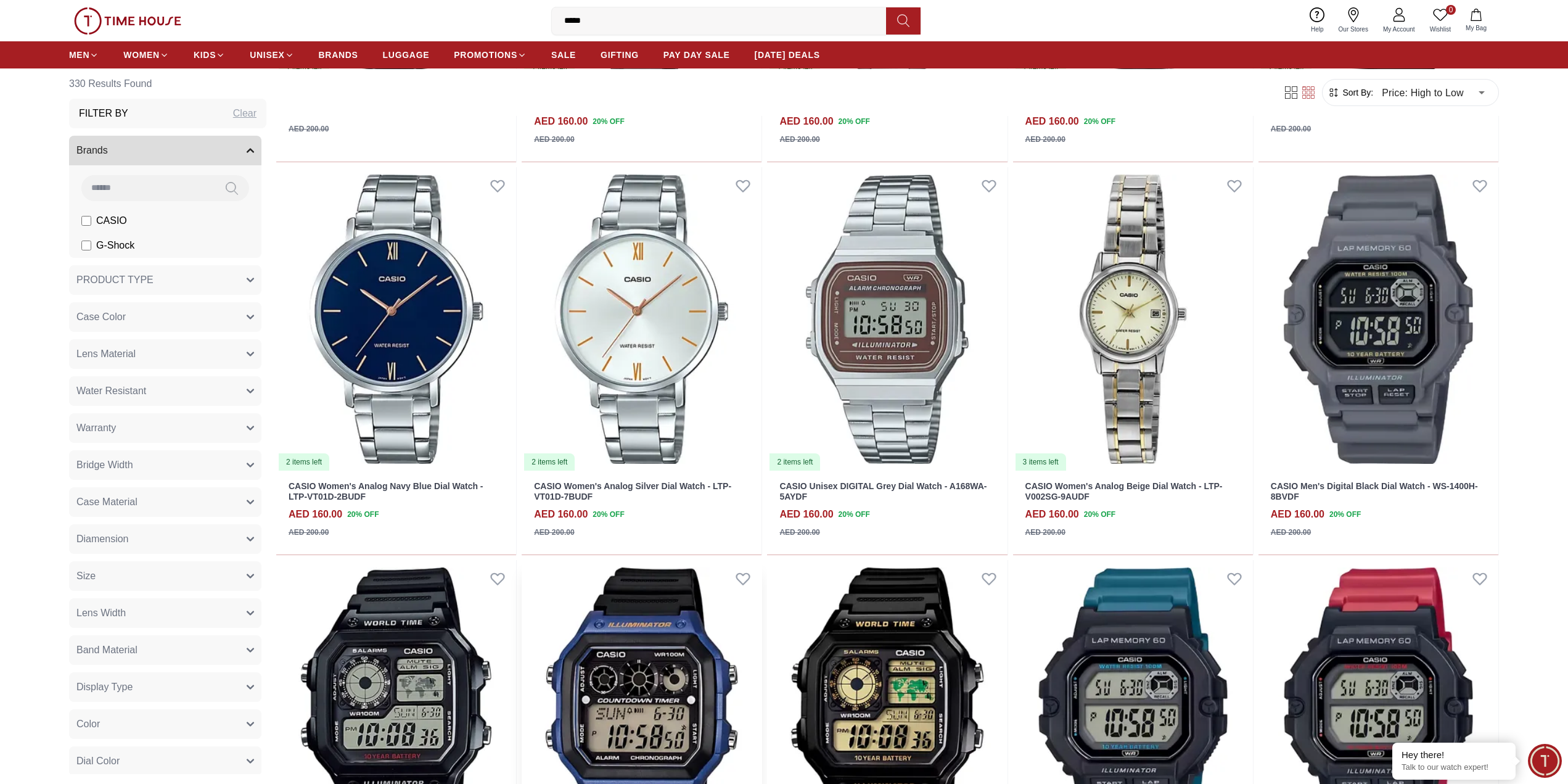
scroll to position [18482, 0]
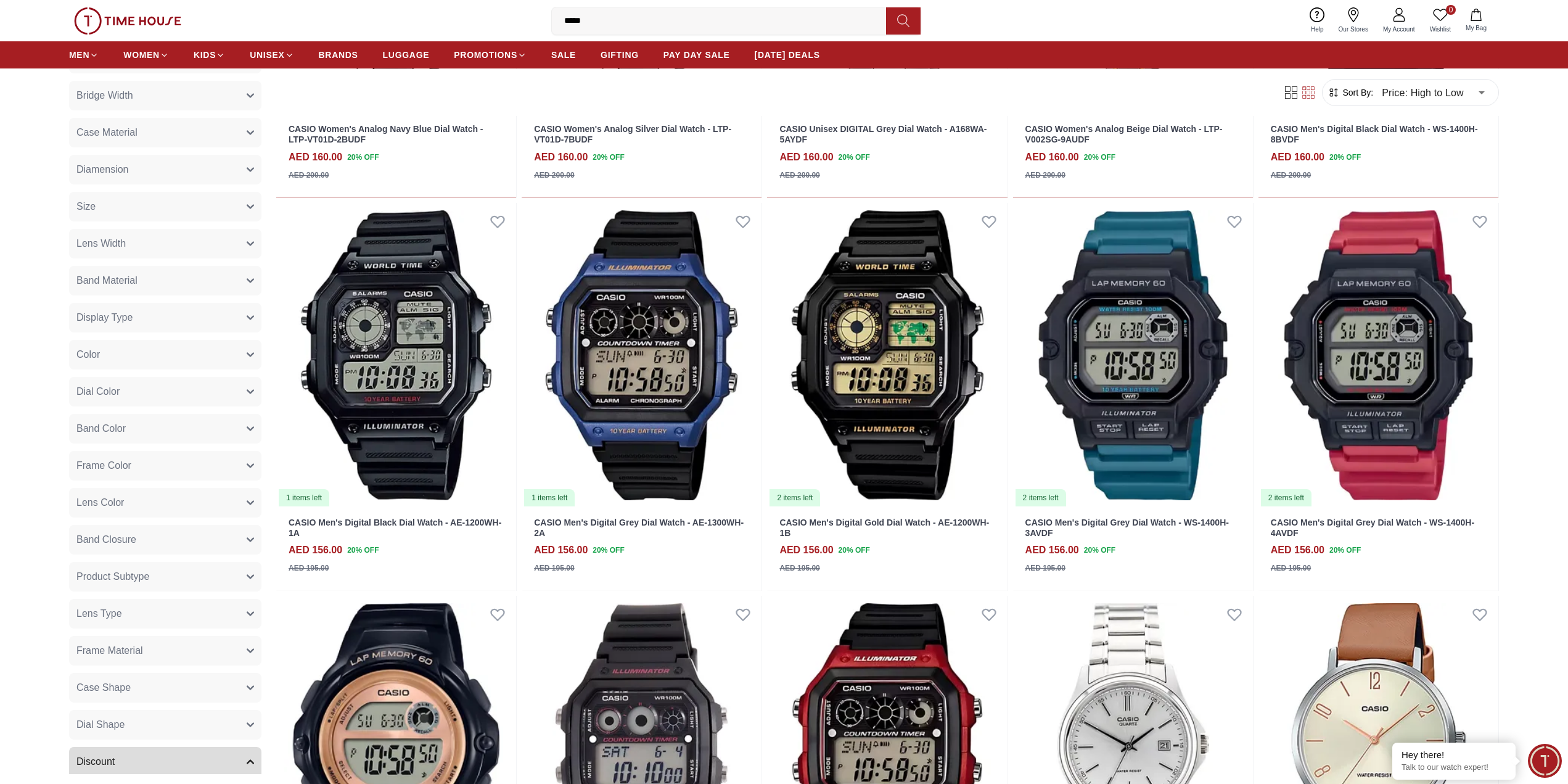
scroll to position [370, 0]
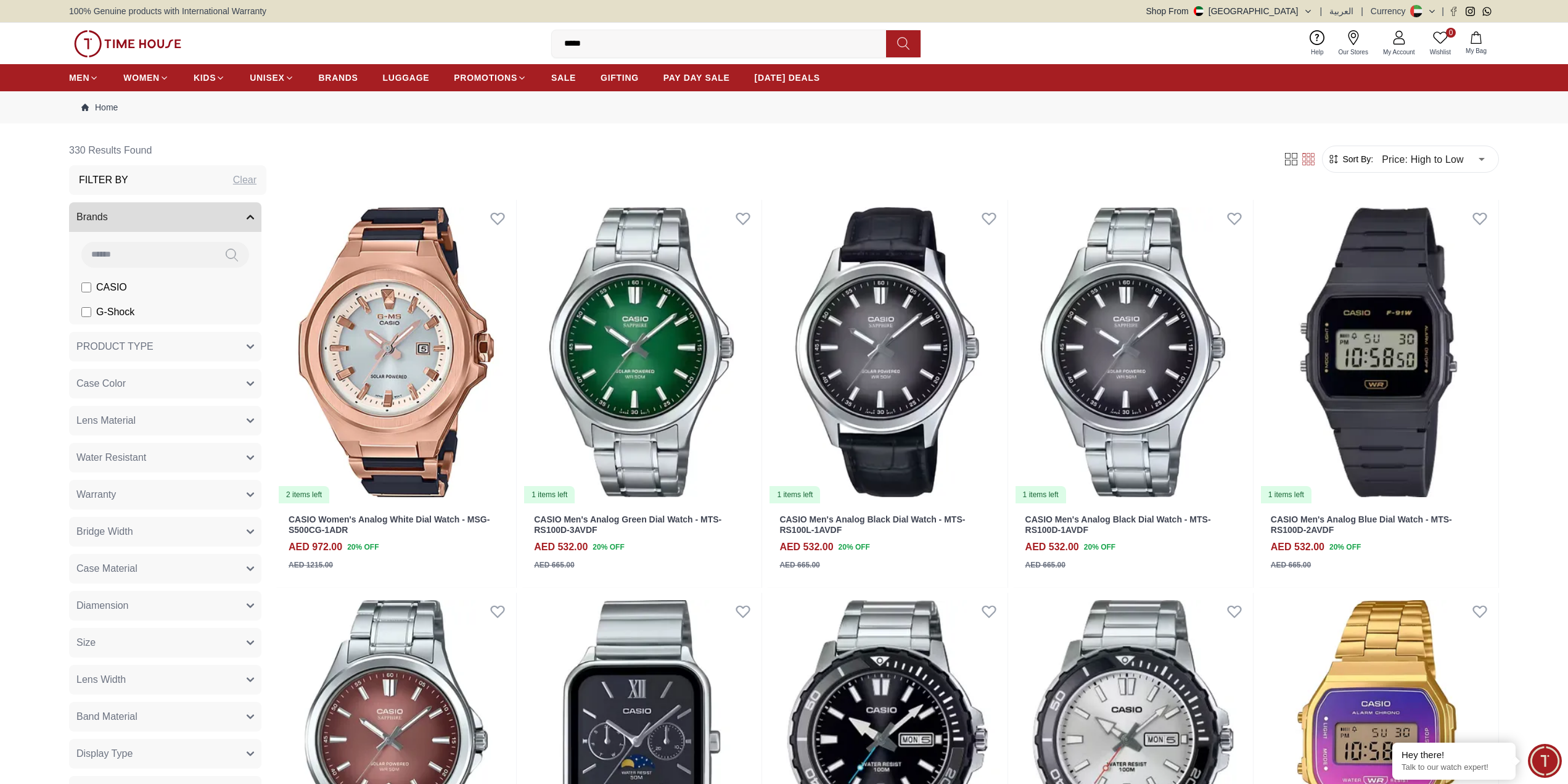
click at [695, 38] on input "*****" at bounding box center [724, 44] width 344 height 24
drag, startPoint x: 637, startPoint y: 40, endPoint x: 441, endPoint y: 27, distance: 196.4
click at [442, 27] on div "0 Wishlist My Bag ***** casio national geographic cabin_bag cabin bag casio uni…" at bounding box center [784, 44] width 1430 height 41
type input "******"
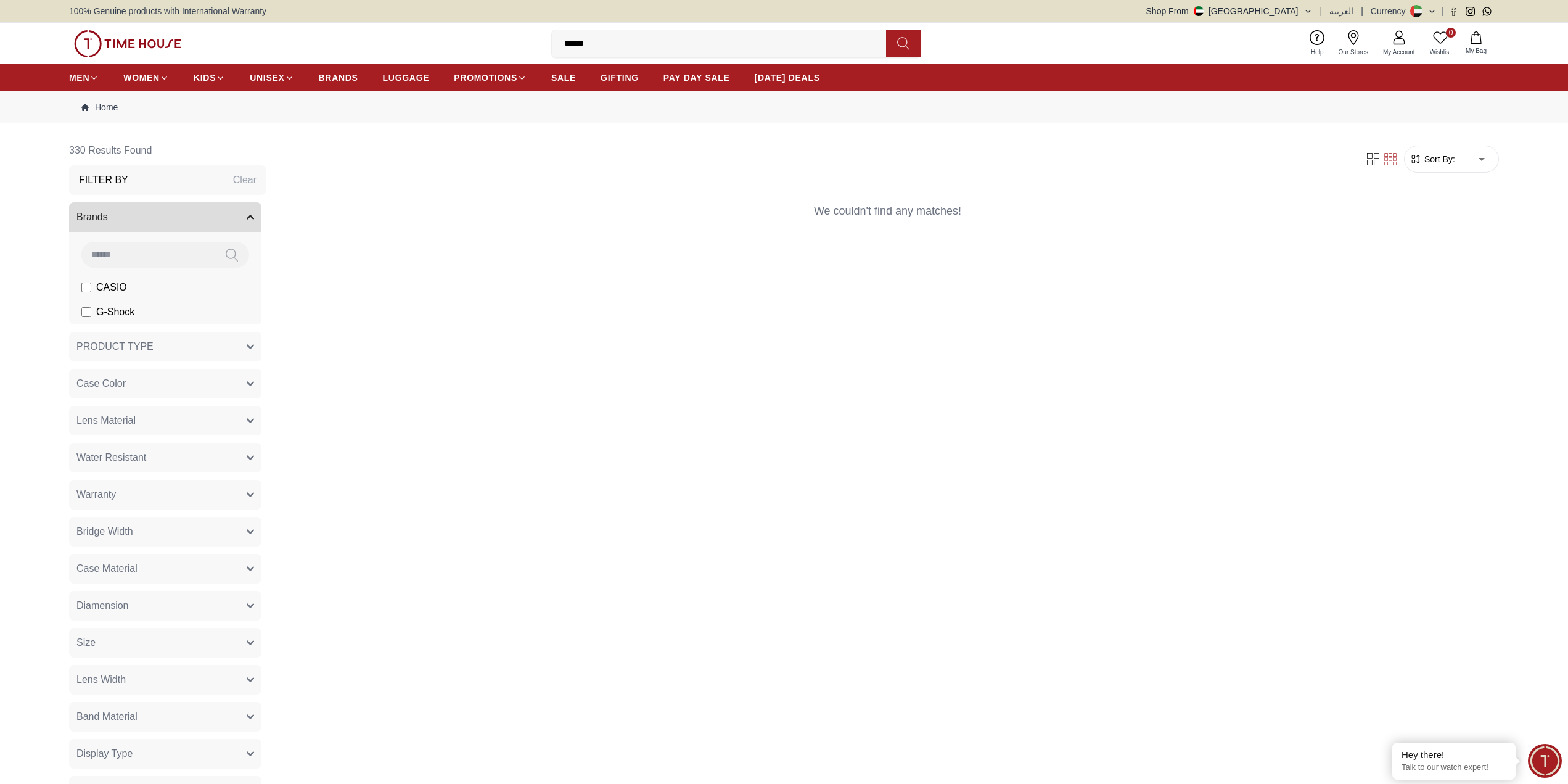
click at [91, 309] on label "G-Shock" at bounding box center [108, 312] width 53 height 15
click at [913, 44] on button at bounding box center [903, 44] width 35 height 27
